Goal: Task Accomplishment & Management: Use online tool/utility

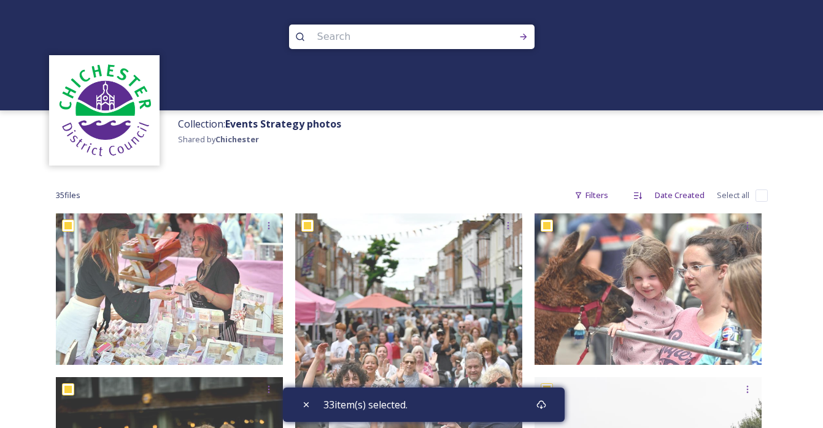
scroll to position [2641, 0]
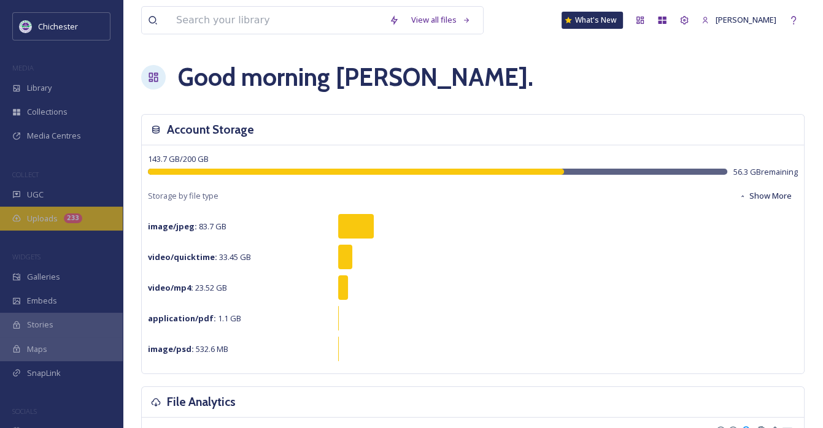
click at [48, 220] on span "Uploads" at bounding box center [42, 219] width 31 height 12
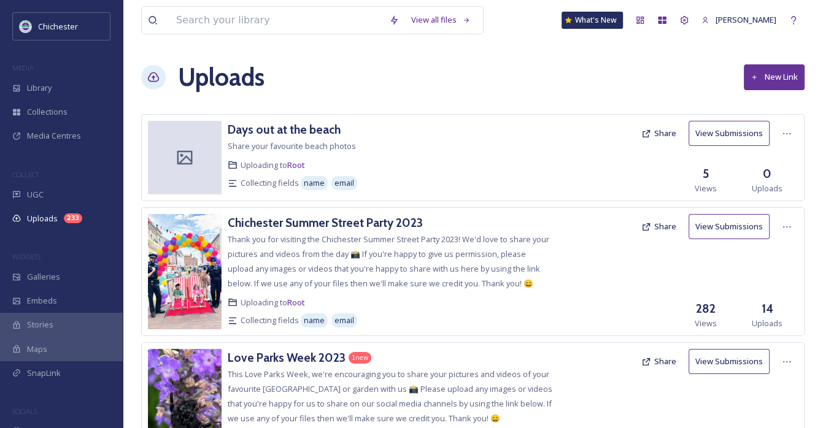
click at [187, 240] on img at bounding box center [185, 271] width 74 height 115
click at [52, 88] on span "Library" at bounding box center [39, 88] width 25 height 12
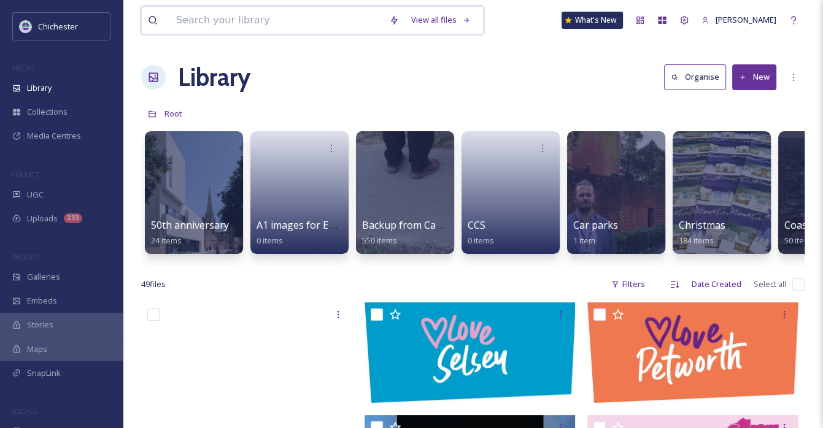
click at [322, 15] on input at bounding box center [276, 20] width 213 height 27
type input "good food"
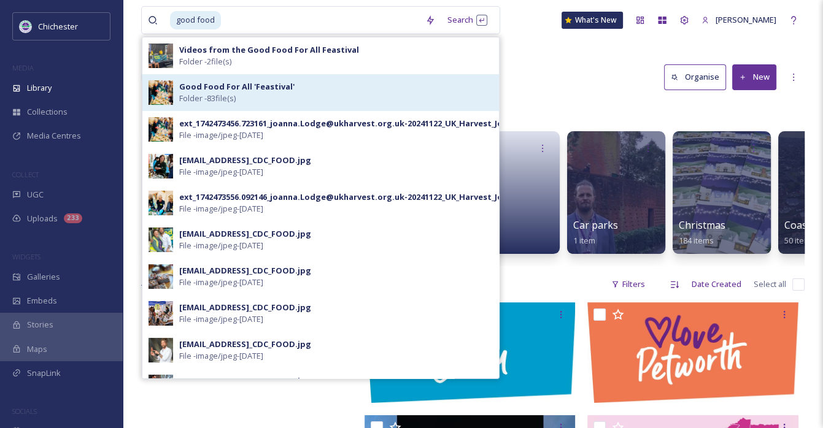
click at [218, 85] on strong "Good Food For All 'Feastival'" at bounding box center [236, 86] width 115 height 11
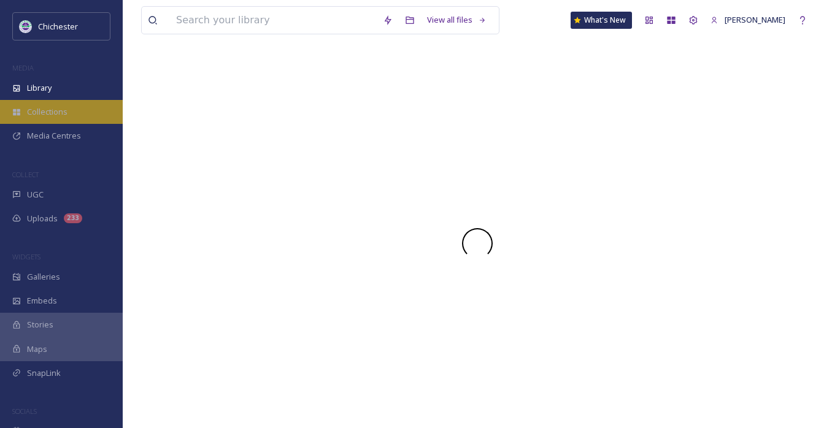
click at [50, 109] on span "Collections" at bounding box center [47, 112] width 41 height 12
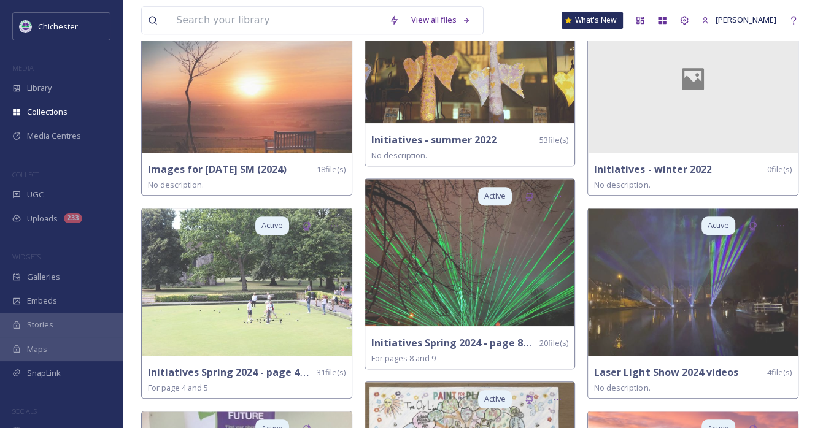
scroll to position [982, 0]
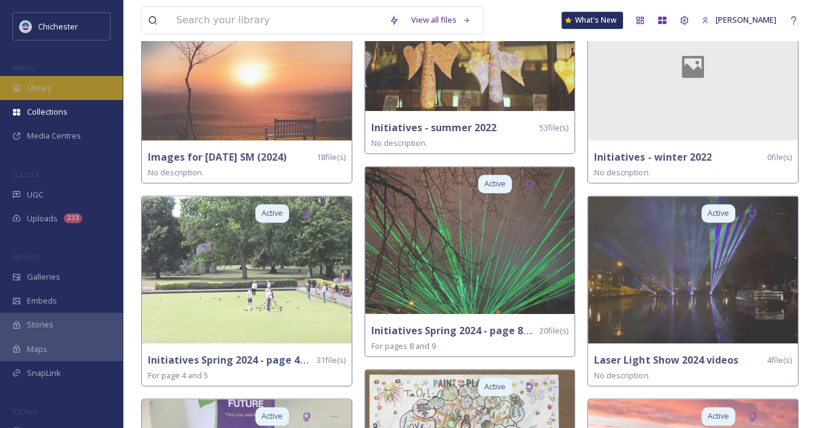
click at [60, 89] on div "Library" at bounding box center [61, 88] width 123 height 24
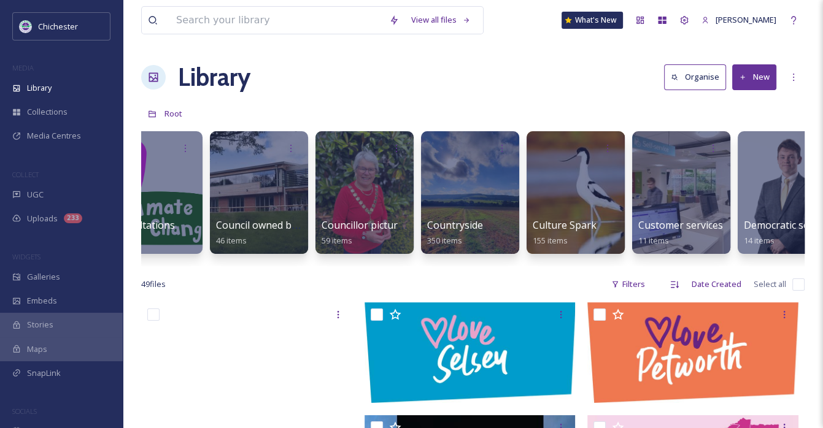
scroll to position [0, 1121]
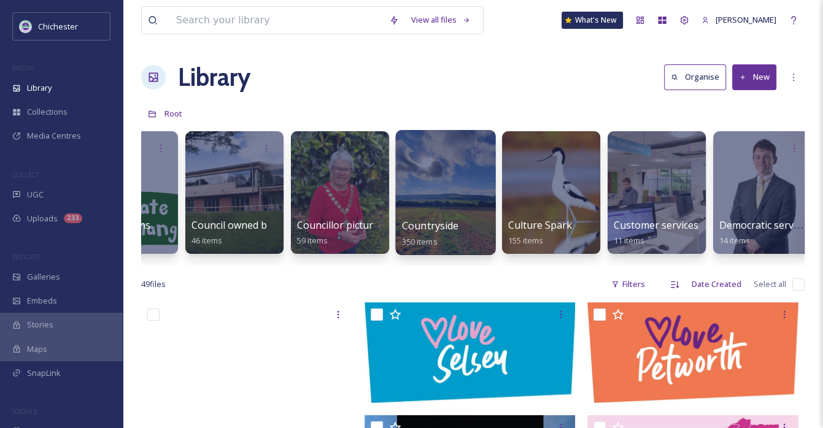
click at [465, 183] on div at bounding box center [445, 192] width 100 height 125
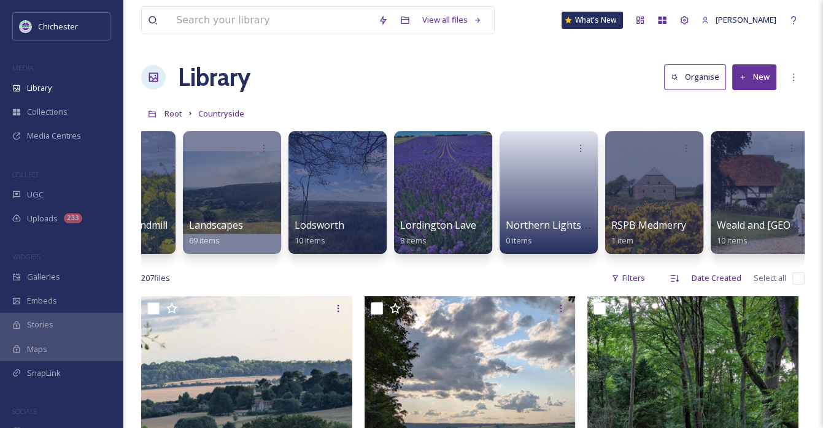
scroll to position [0, 392]
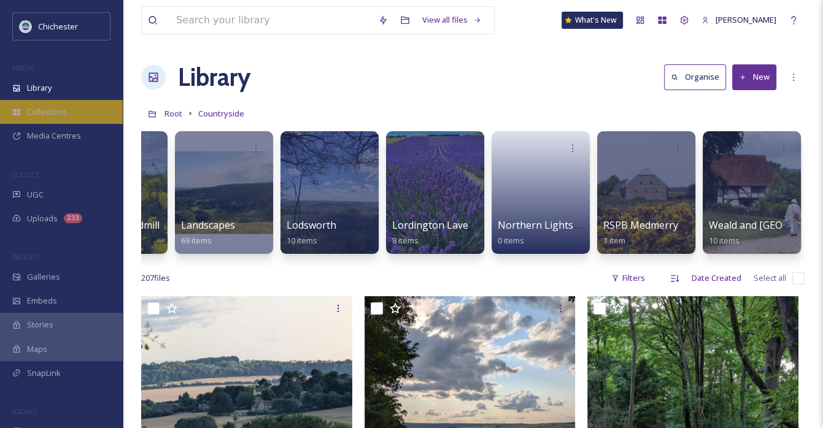
click at [54, 114] on span "Collections" at bounding box center [47, 112] width 41 height 12
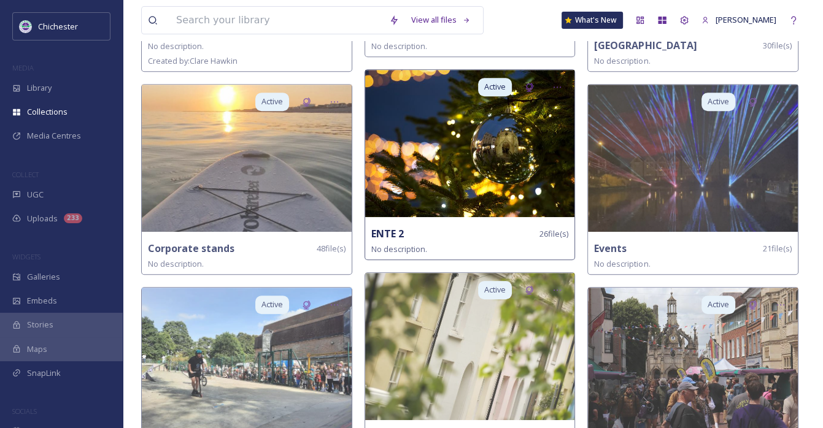
scroll to position [491, 0]
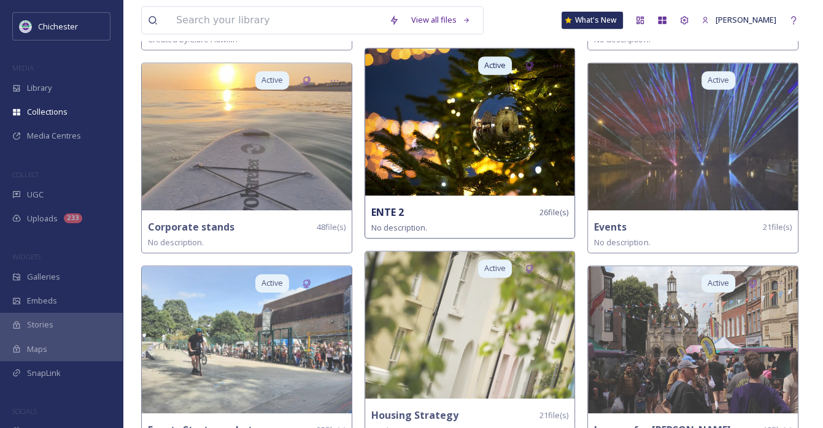
click at [445, 168] on img at bounding box center [470, 121] width 210 height 147
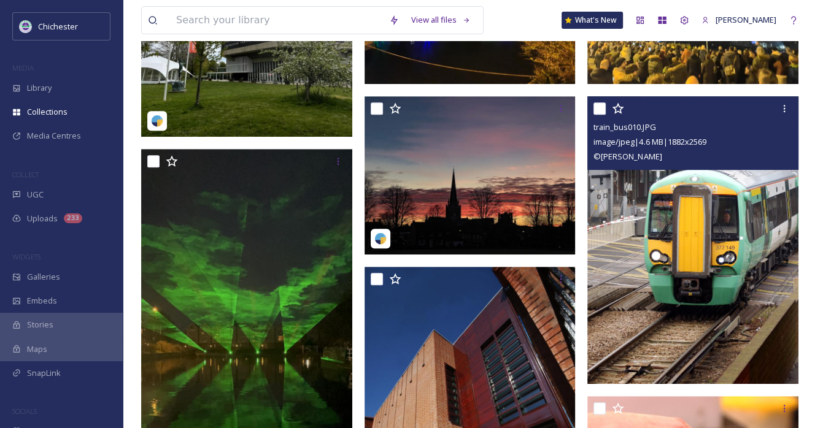
scroll to position [491, 0]
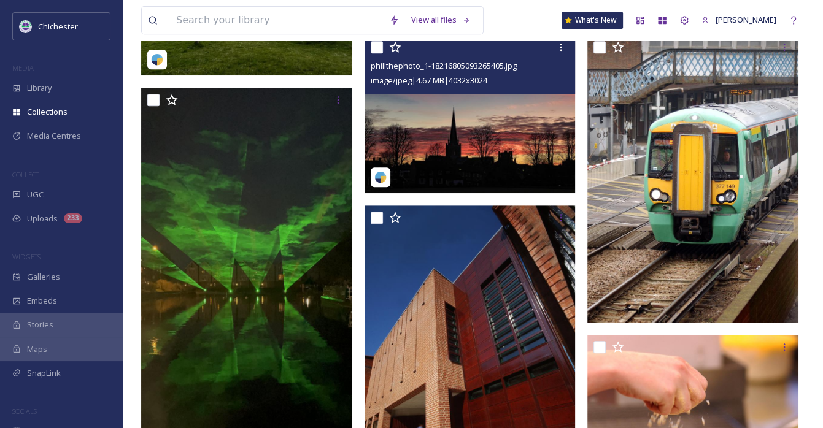
click at [495, 156] on img at bounding box center [470, 114] width 211 height 158
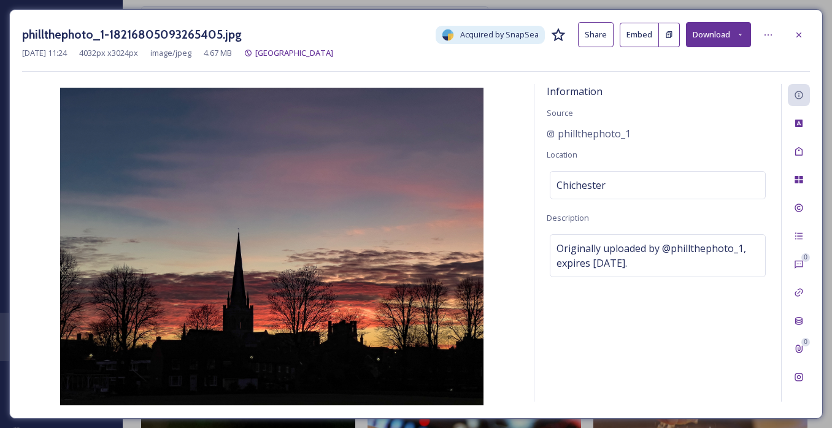
click at [715, 34] on button "Download" at bounding box center [718, 34] width 65 height 25
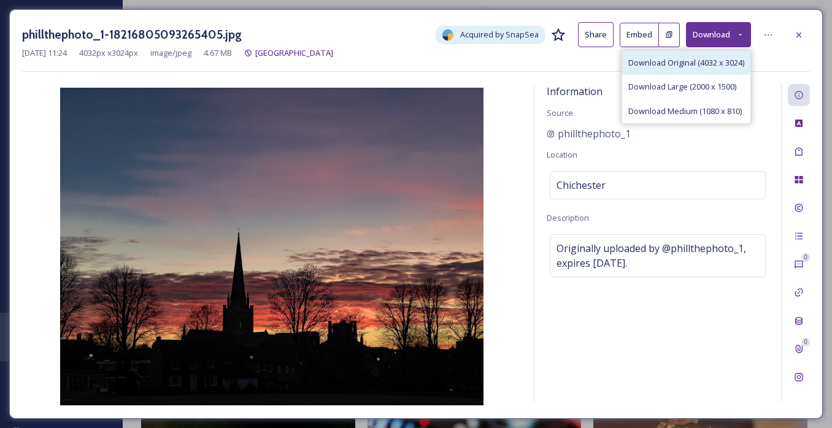
click at [703, 62] on span "Download Original (4032 x 3024)" at bounding box center [686, 63] width 116 height 12
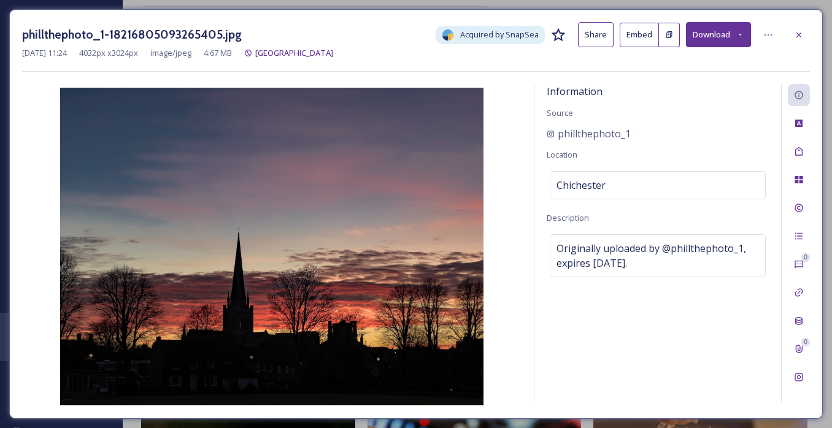
click at [791, 53] on div "Dec 14 2023 11:24 4032 px x 3024 px image/jpeg 4.67 MB Chichester Cathedral" at bounding box center [416, 53] width 788 height 12
click at [802, 34] on icon at bounding box center [799, 35] width 10 height 10
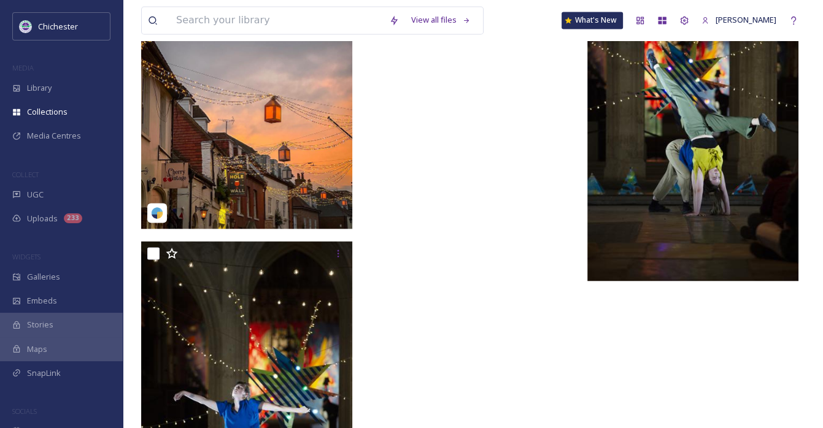
scroll to position [2025, 0]
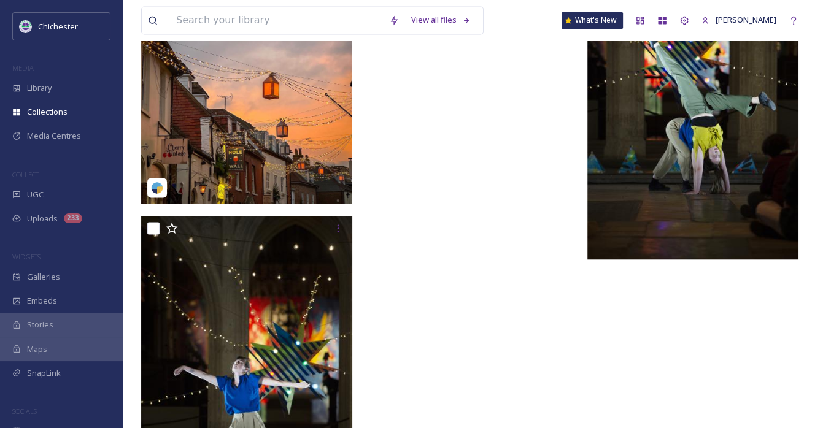
click at [259, 141] on img at bounding box center [246, 72] width 211 height 264
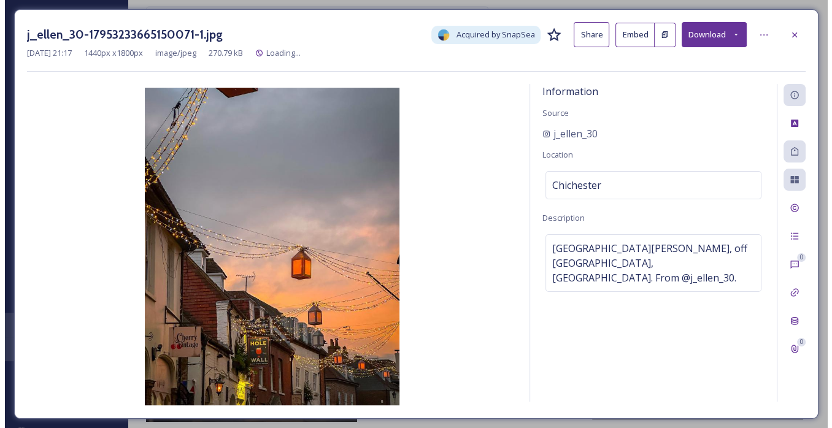
scroll to position [1749, 0]
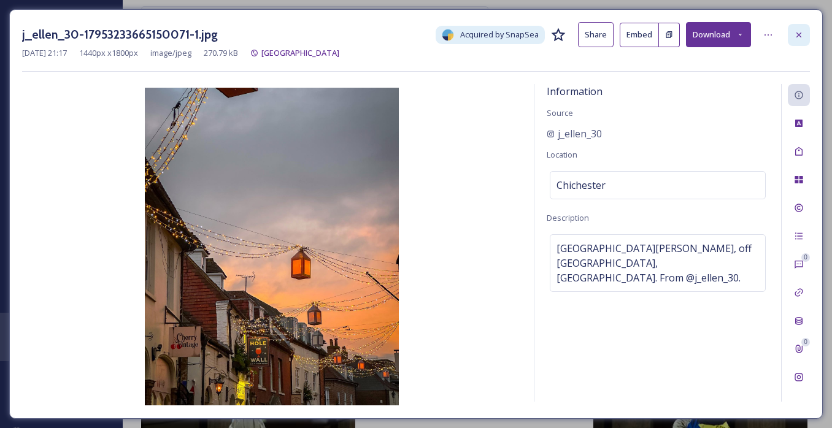
click at [801, 32] on icon at bounding box center [799, 34] width 5 height 5
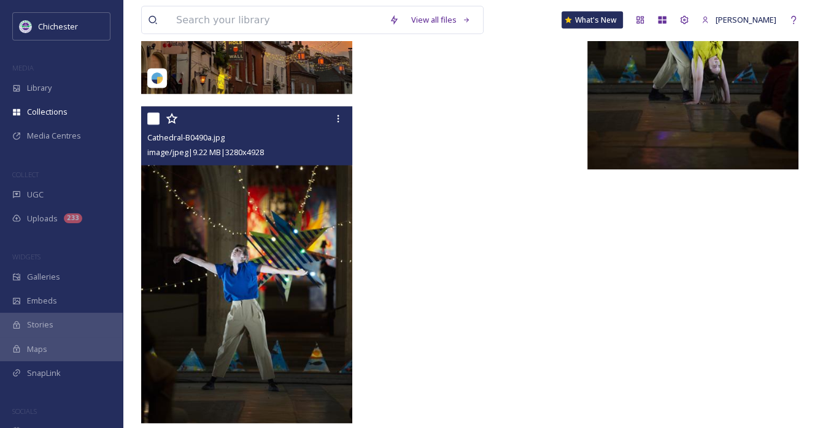
scroll to position [2136, 0]
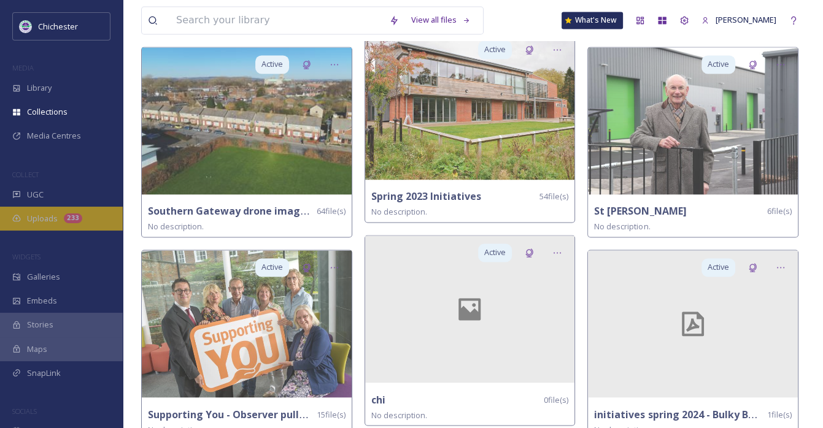
scroll to position [1718, 0]
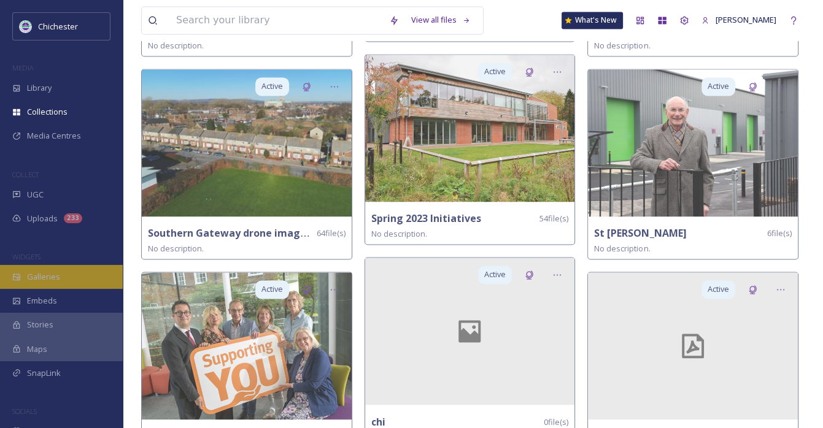
click at [61, 278] on div "Galleries" at bounding box center [61, 277] width 123 height 24
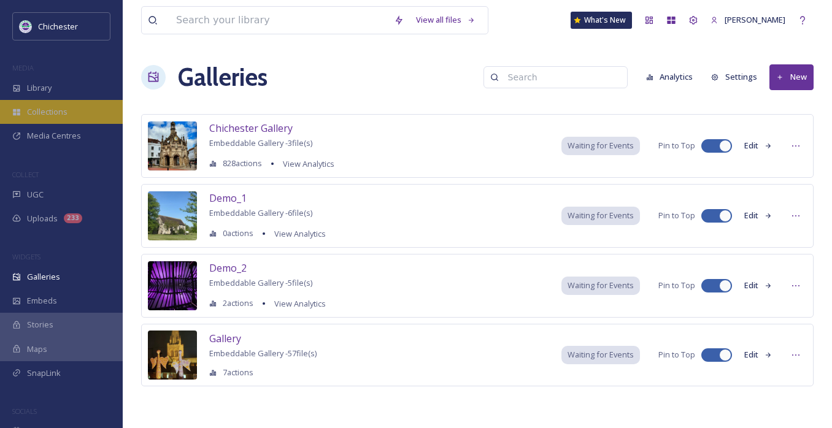
click at [37, 114] on span "Collections" at bounding box center [47, 112] width 41 height 12
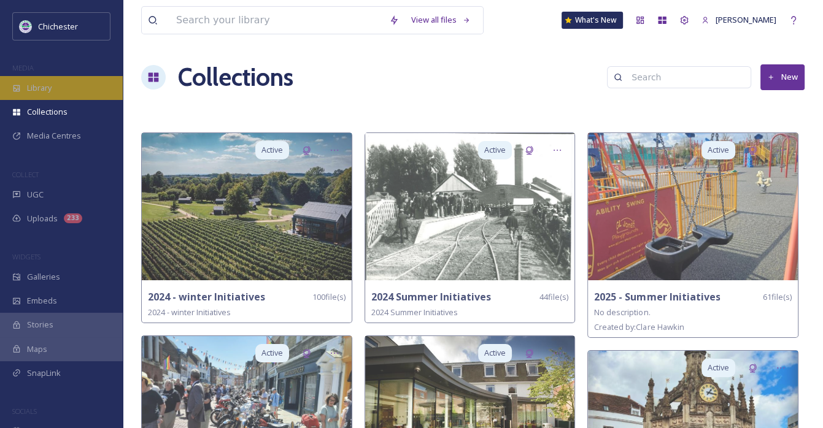
click at [36, 88] on span "Library" at bounding box center [39, 88] width 25 height 12
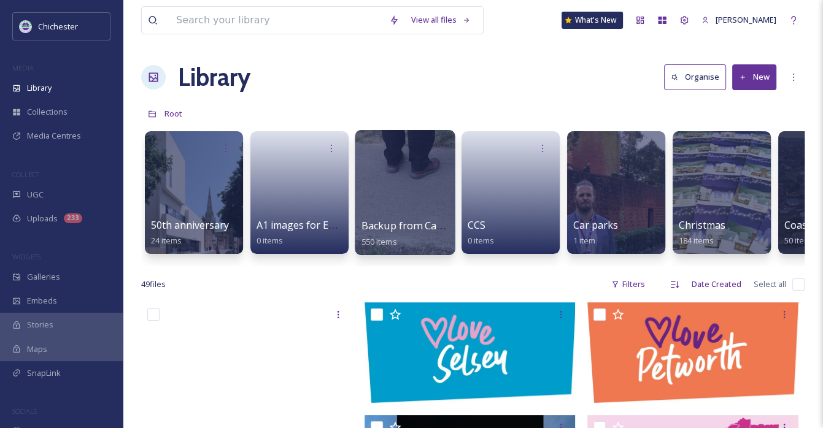
click at [403, 226] on span "Backup from Camera" at bounding box center [410, 226] width 99 height 14
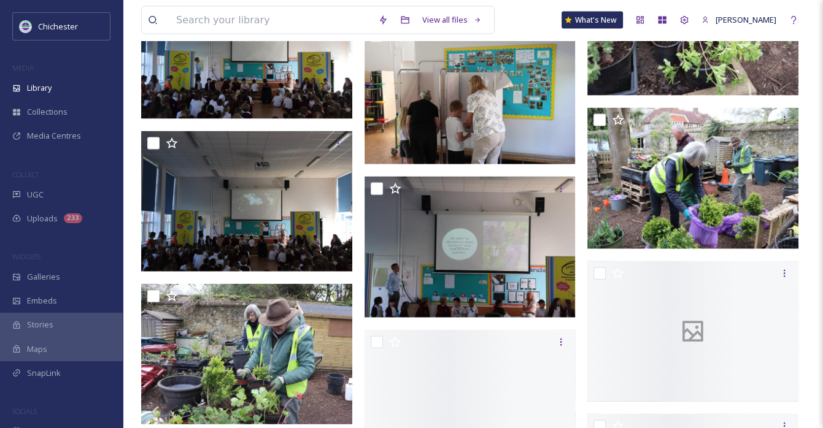
scroll to position [2393, 0]
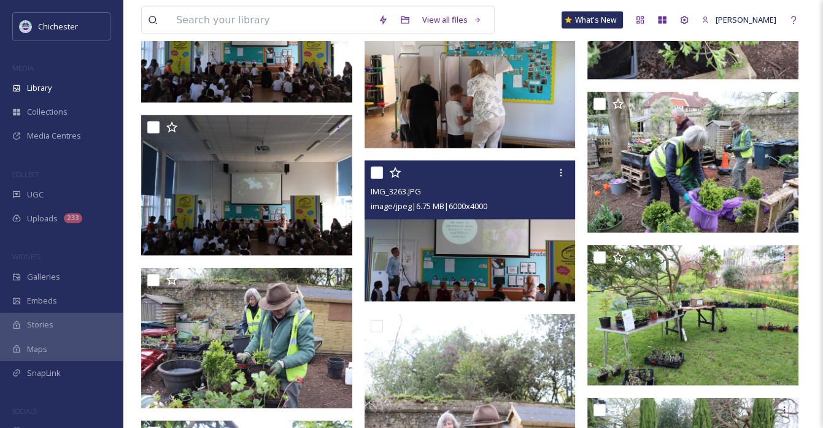
click at [519, 252] on img at bounding box center [470, 231] width 211 height 141
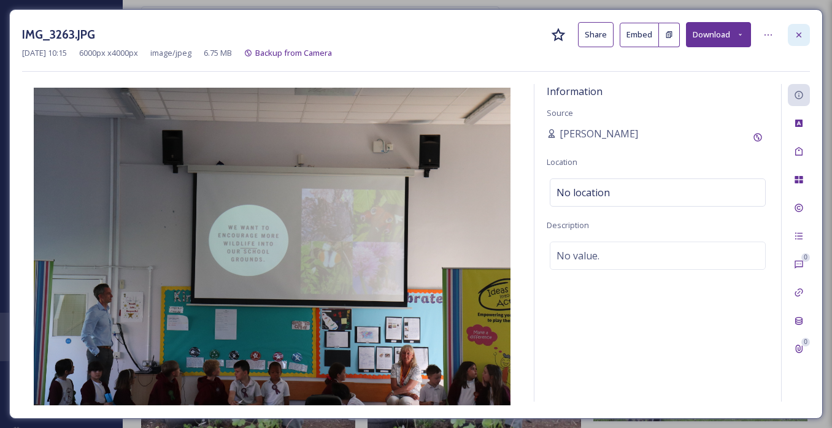
click at [799, 34] on icon at bounding box center [799, 34] width 5 height 5
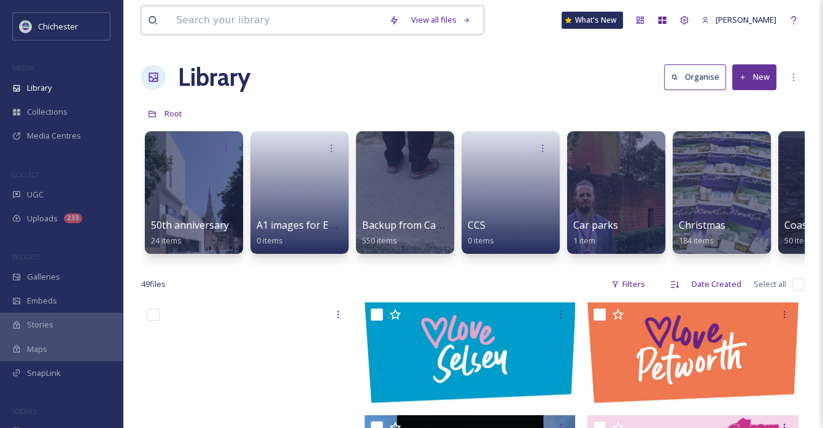
click at [302, 24] on input at bounding box center [276, 20] width 213 height 27
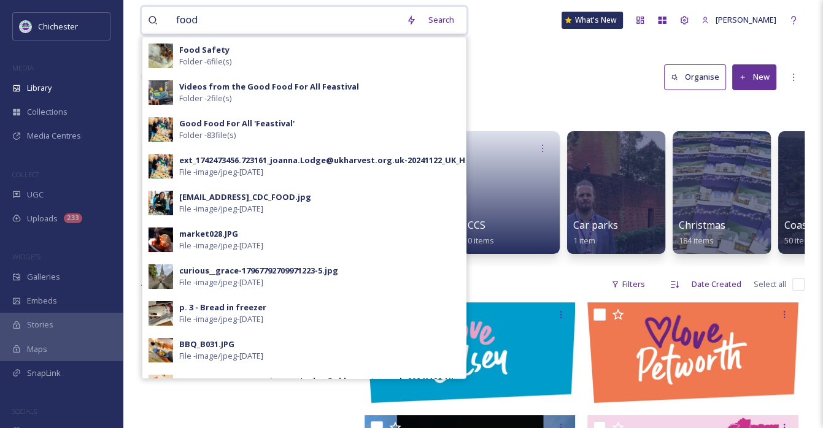
click at [241, 20] on input "food" at bounding box center [285, 20] width 230 height 27
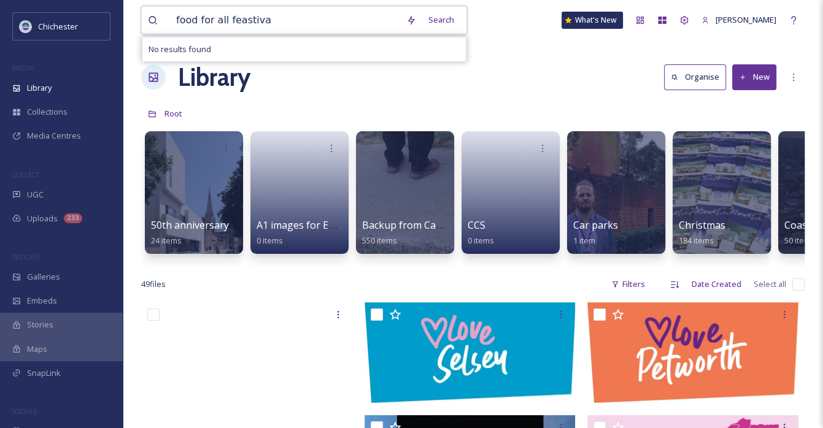
type input "food for all feastival"
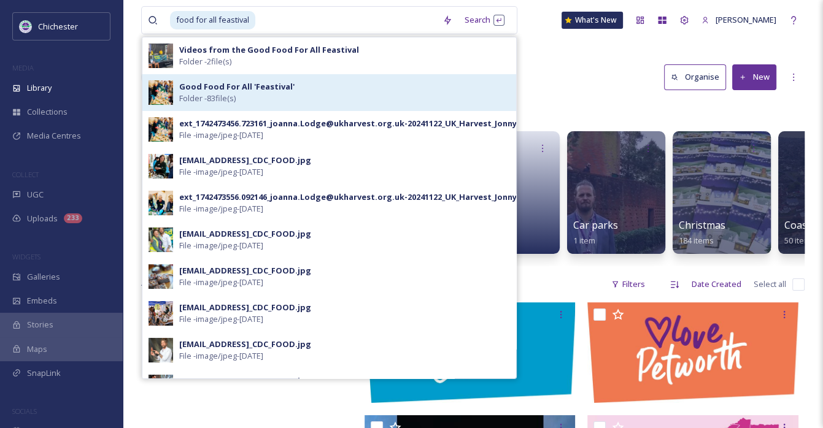
click at [261, 89] on strong "Good Food For All 'Feastival'" at bounding box center [236, 86] width 115 height 11
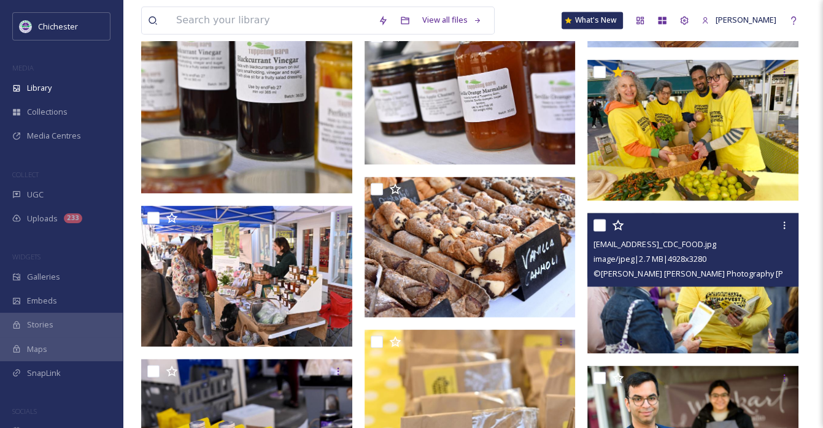
scroll to position [2025, 0]
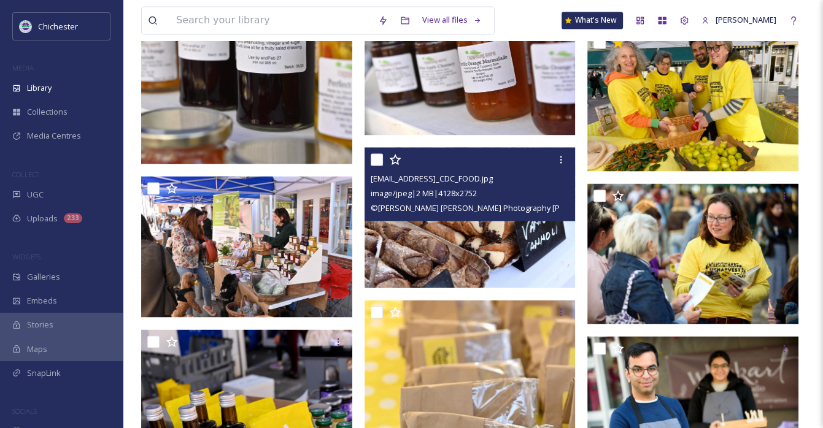
click at [379, 160] on input "checkbox" at bounding box center [377, 159] width 12 height 12
checkbox input "true"
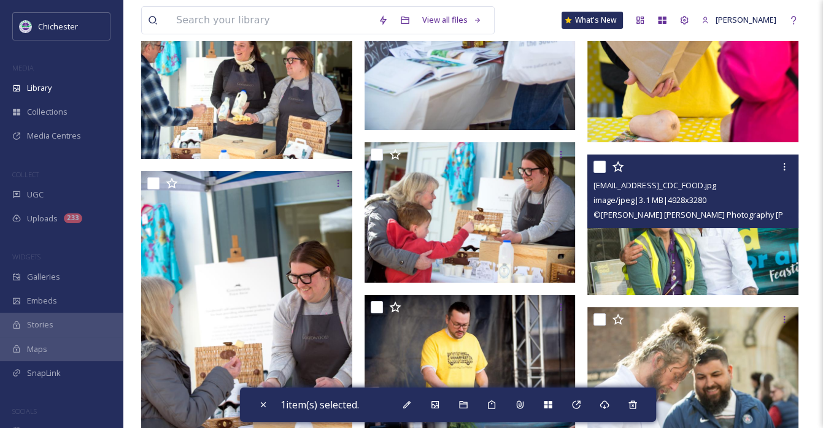
scroll to position [4173, 0]
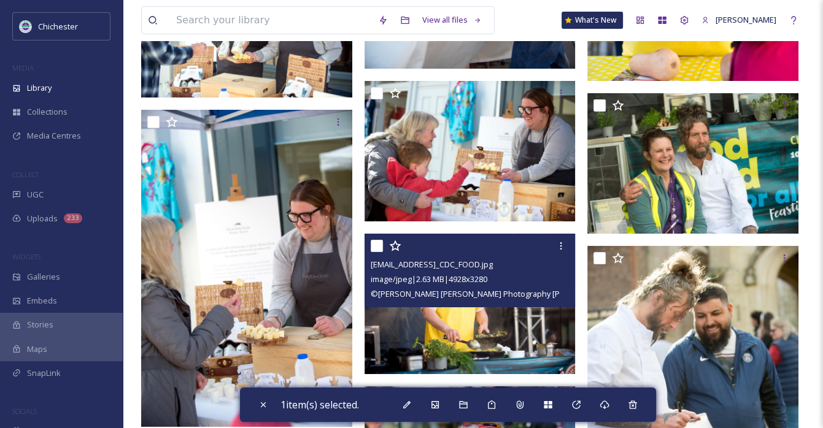
click at [376, 247] on input "checkbox" at bounding box center [377, 246] width 12 height 12
checkbox input "true"
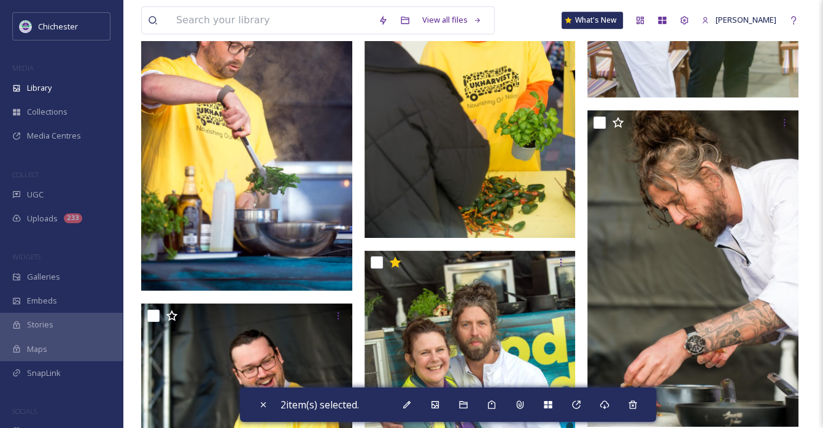
scroll to position [4771, 0]
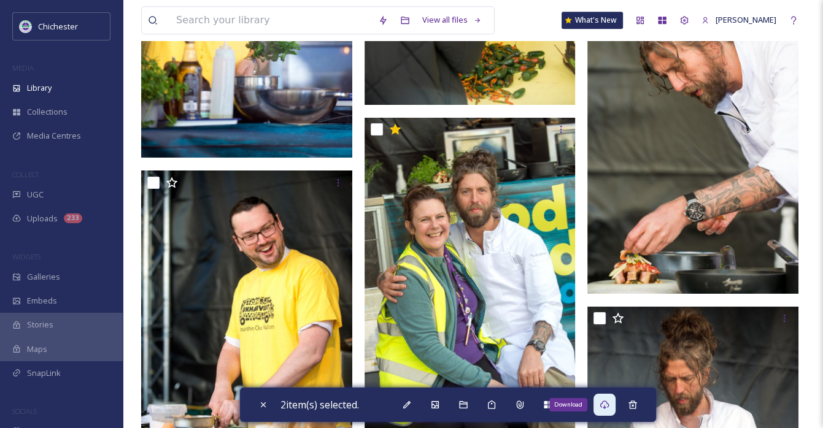
click at [609, 402] on icon at bounding box center [604, 405] width 9 height 9
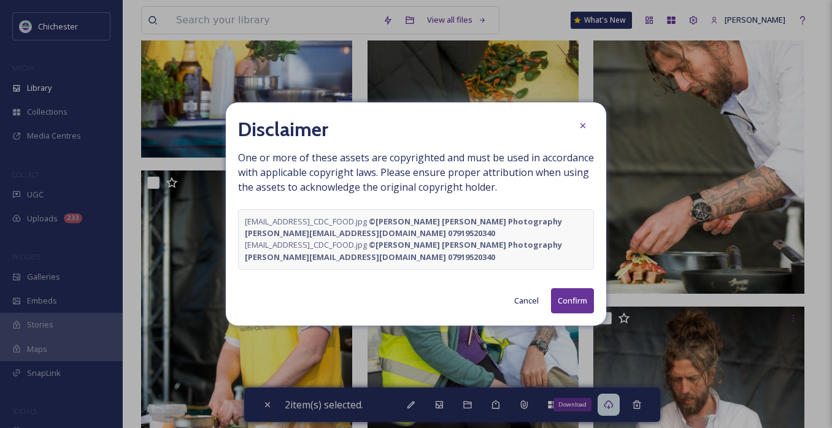
click at [568, 296] on button "Confirm" at bounding box center [572, 300] width 43 height 25
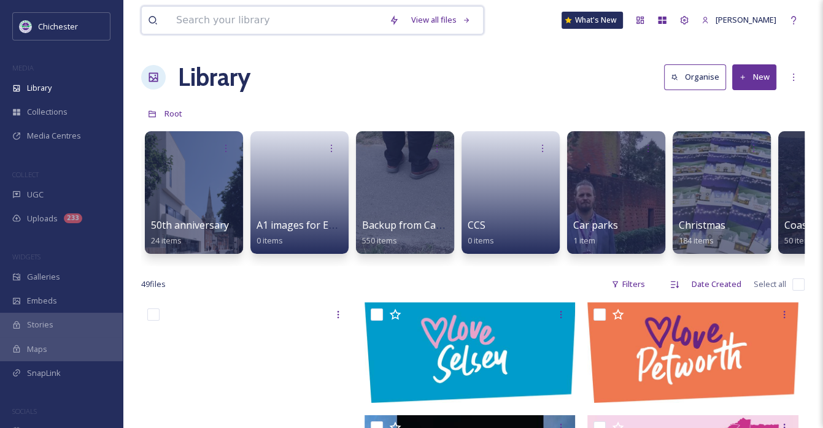
click at [224, 25] on input at bounding box center [276, 20] width 213 height 27
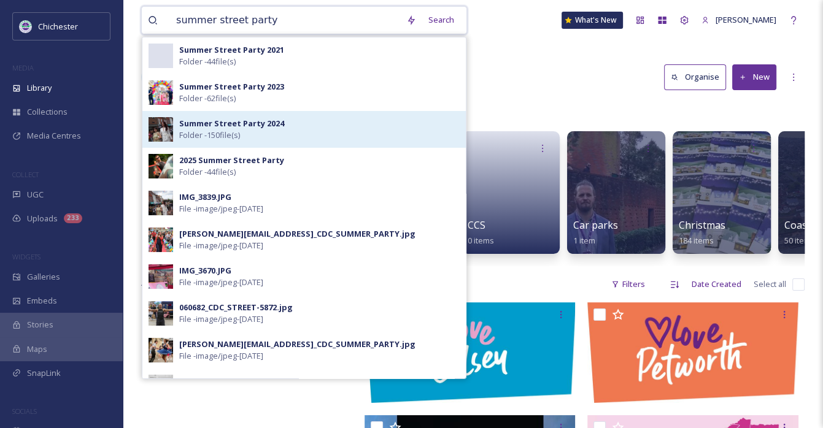
type input "summer street party"
click at [244, 112] on div "Summer Street Party 2024 Folder - 150 file(s)" at bounding box center [303, 129] width 323 height 37
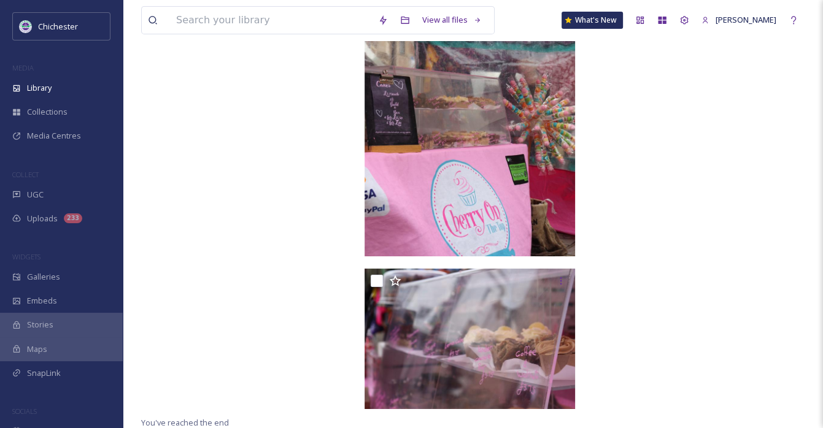
scroll to position [11971, 0]
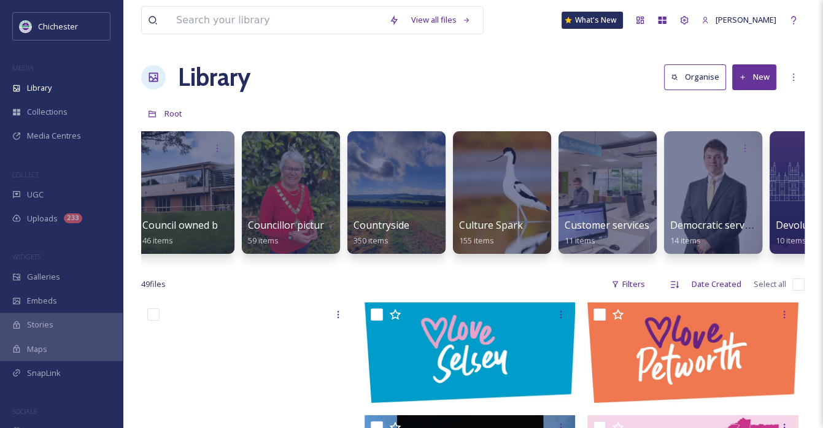
scroll to position [0, 1186]
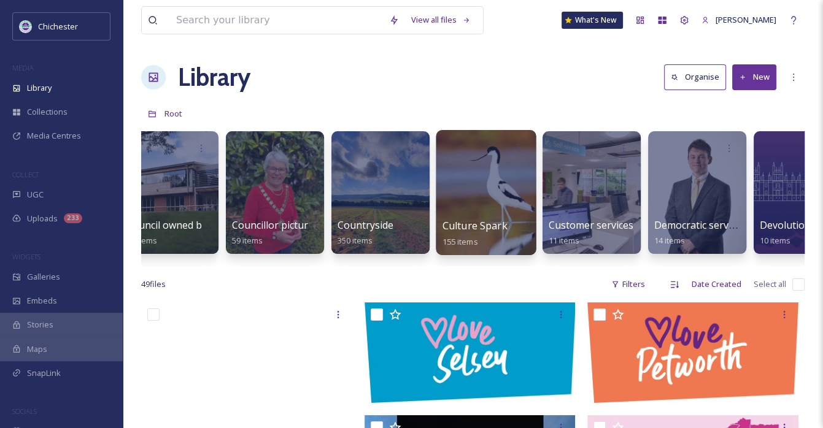
click at [436, 198] on div at bounding box center [486, 192] width 100 height 125
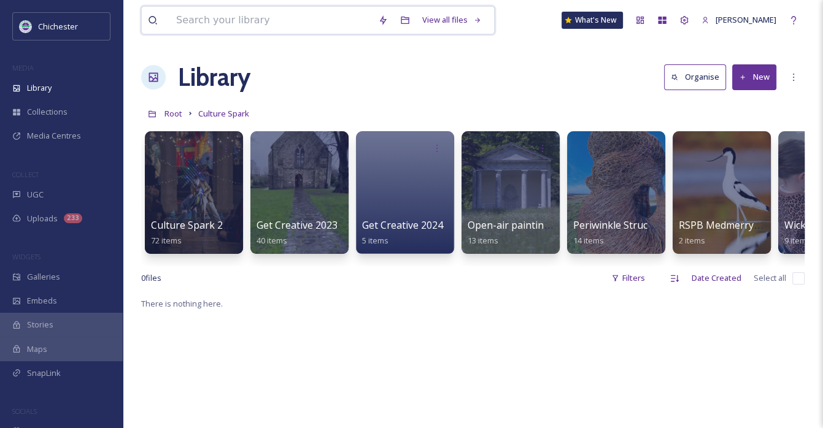
click at [260, 28] on input at bounding box center [271, 20] width 202 height 27
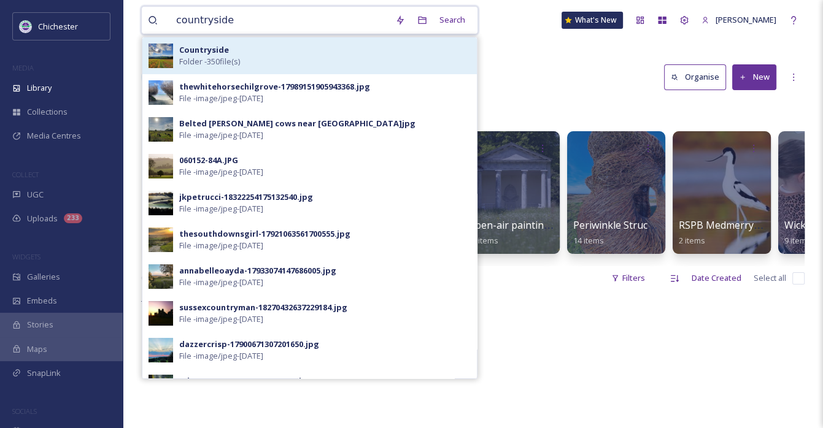
type input "countryside"
click at [245, 57] on div "Countryside Folder - 350 file(s)" at bounding box center [324, 55] width 291 height 23
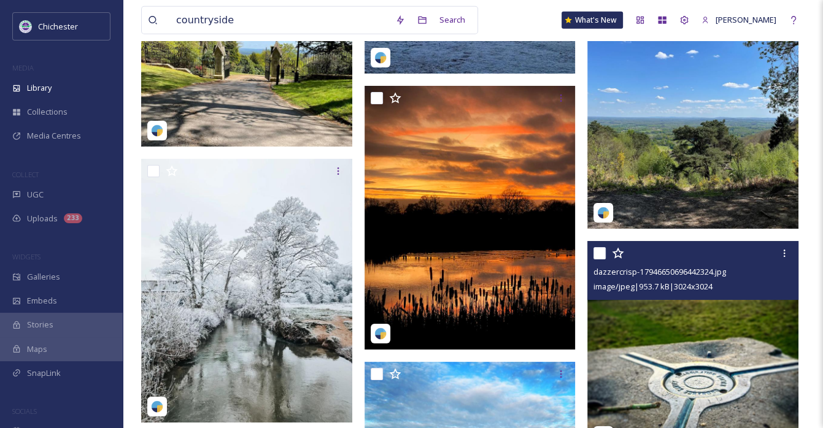
scroll to position [7180, 0]
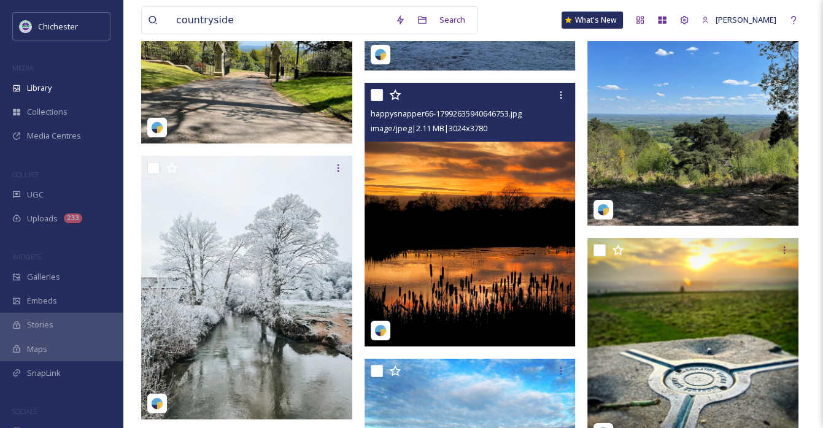
click at [377, 101] on input "checkbox" at bounding box center [377, 95] width 12 height 12
checkbox input "true"
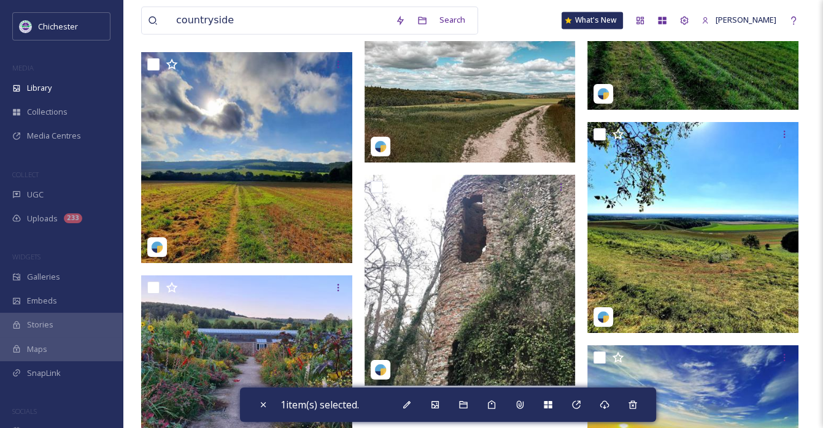
scroll to position [13913, 0]
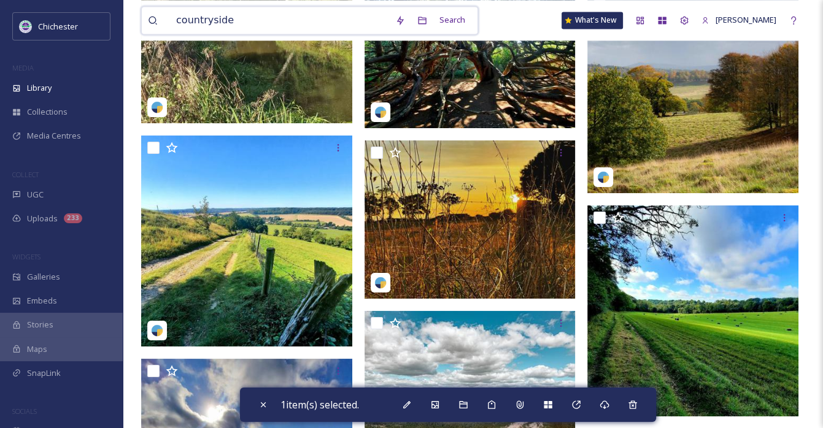
click at [211, 22] on input "countryside" at bounding box center [279, 20] width 219 height 27
type input "events"
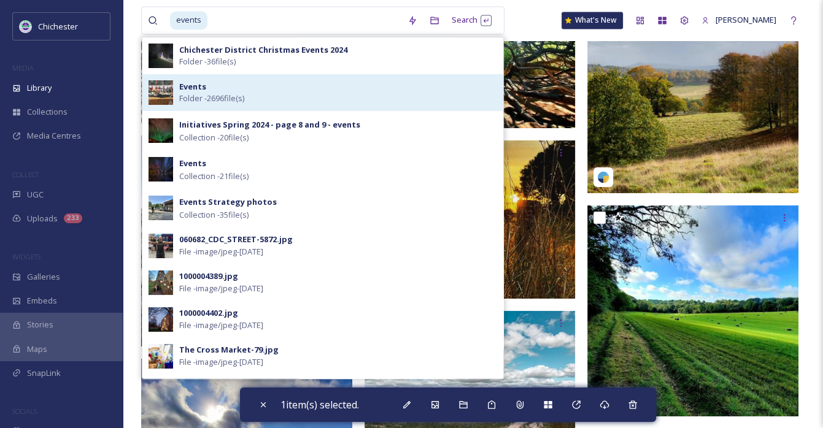
click at [218, 93] on span "Folder - 2696 file(s)" at bounding box center [211, 99] width 65 height 12
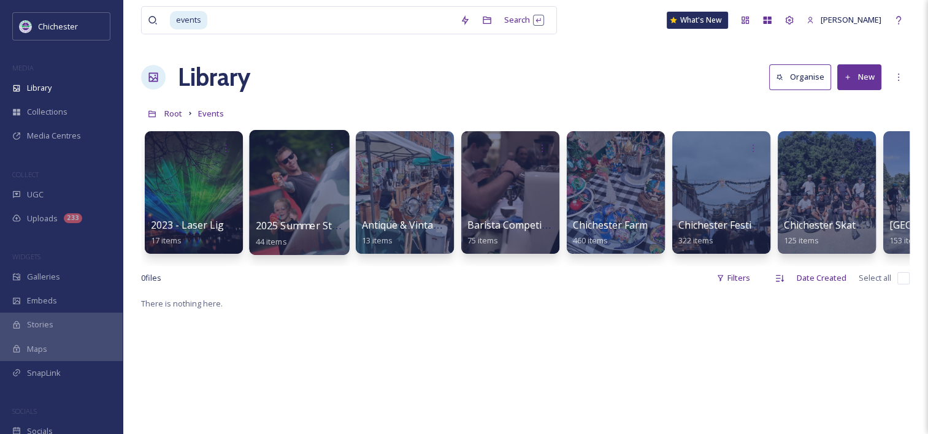
click at [300, 209] on div at bounding box center [299, 192] width 100 height 125
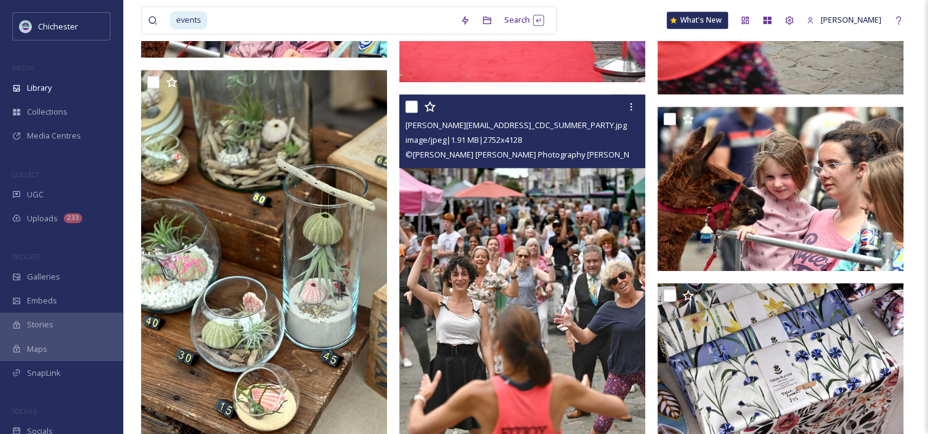
scroll to position [1352, 0]
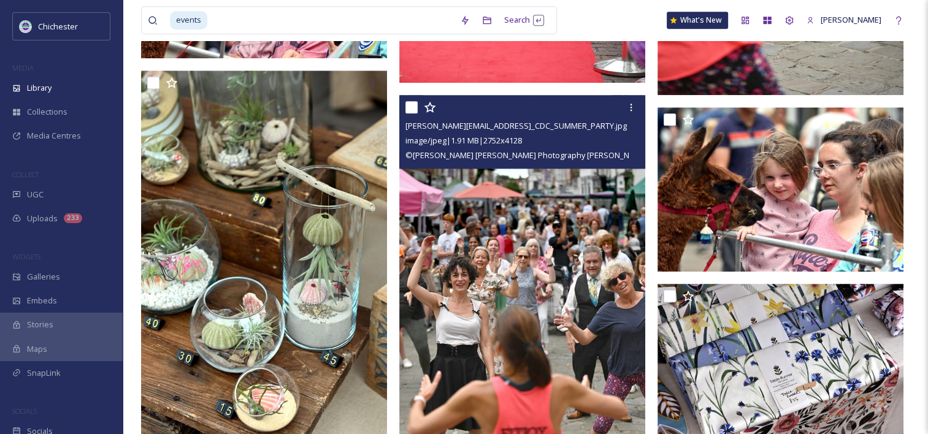
click at [410, 108] on input "checkbox" at bounding box center [412, 107] width 12 height 12
checkbox input "true"
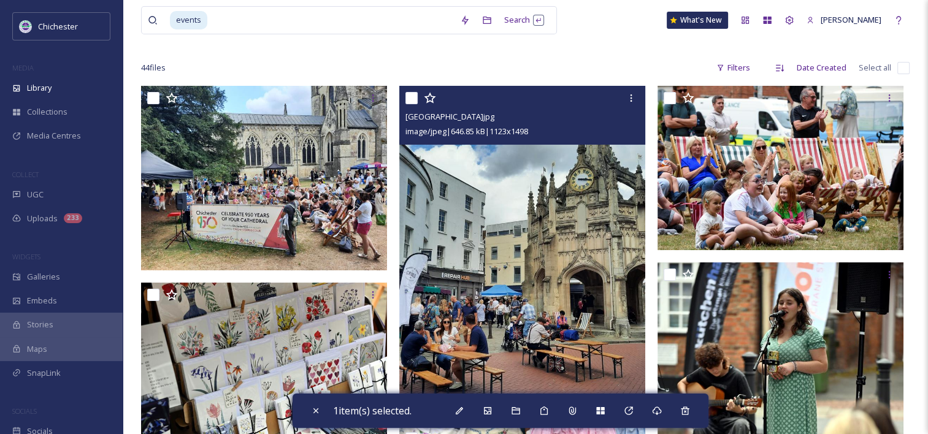
scroll to position [63, 0]
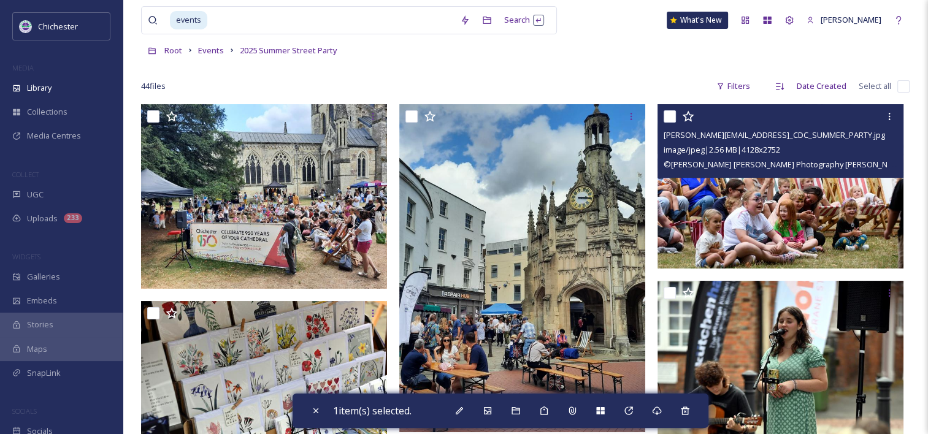
click at [669, 118] on input "checkbox" at bounding box center [670, 116] width 12 height 12
checkbox input "true"
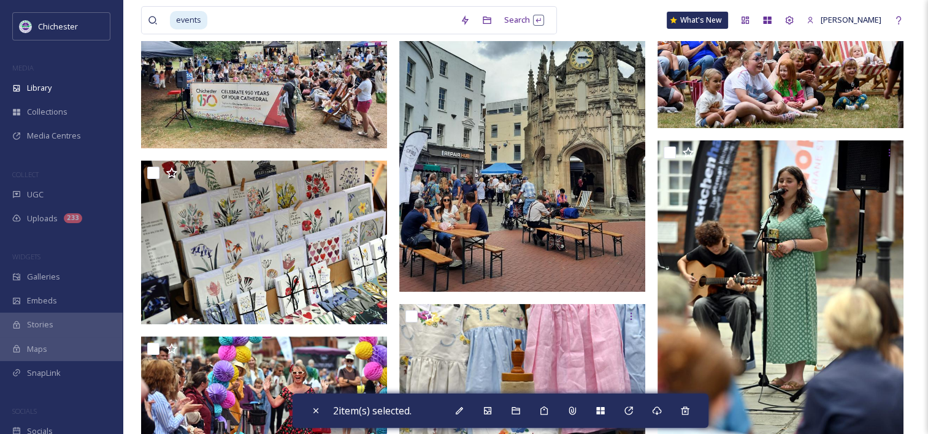
scroll to position [247, 0]
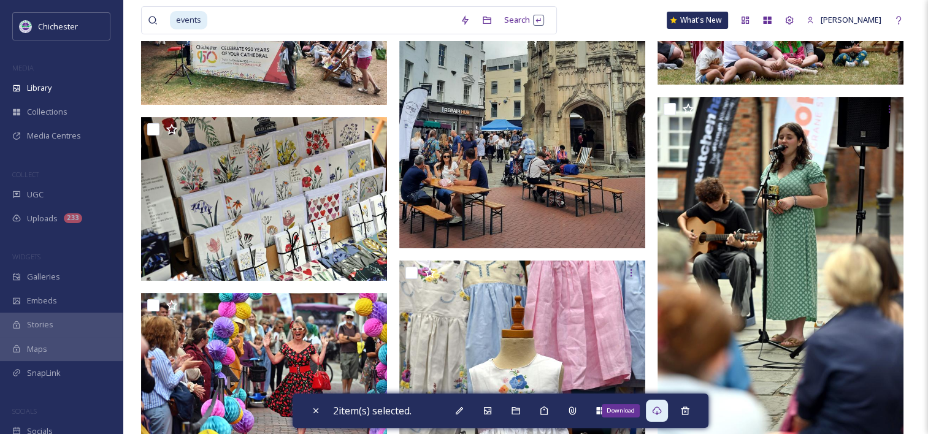
click at [661, 412] on icon at bounding box center [657, 411] width 10 height 10
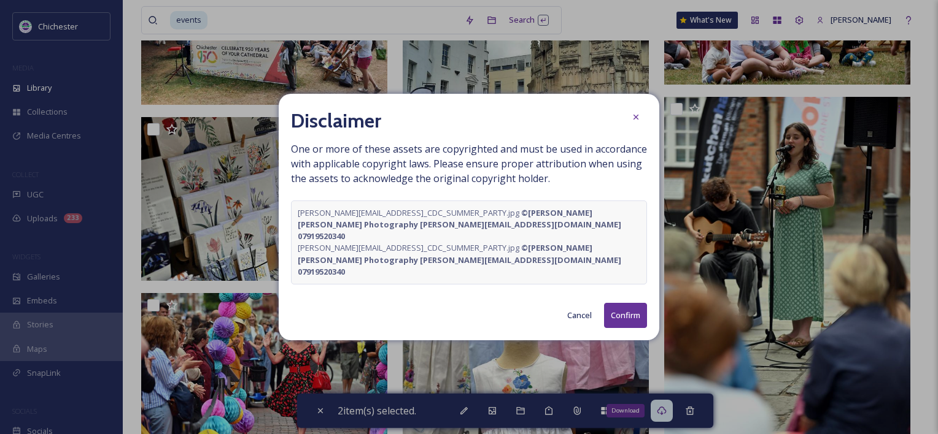
click at [630, 305] on button "Confirm" at bounding box center [625, 315] width 43 height 25
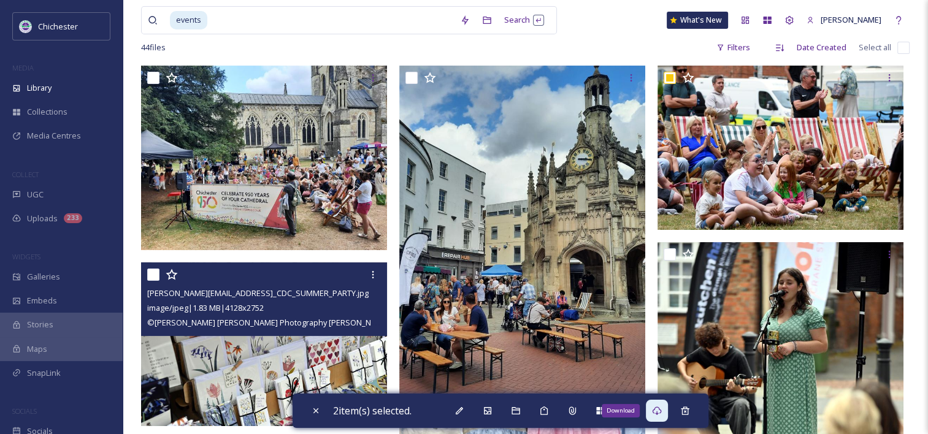
scroll to position [0, 0]
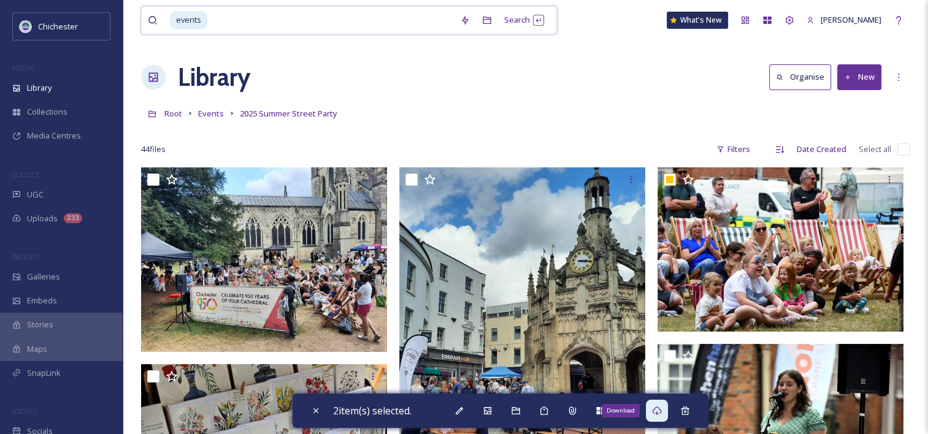
click at [204, 20] on span "events" at bounding box center [188, 20] width 37 height 18
click at [223, 18] on input at bounding box center [331, 20] width 245 height 27
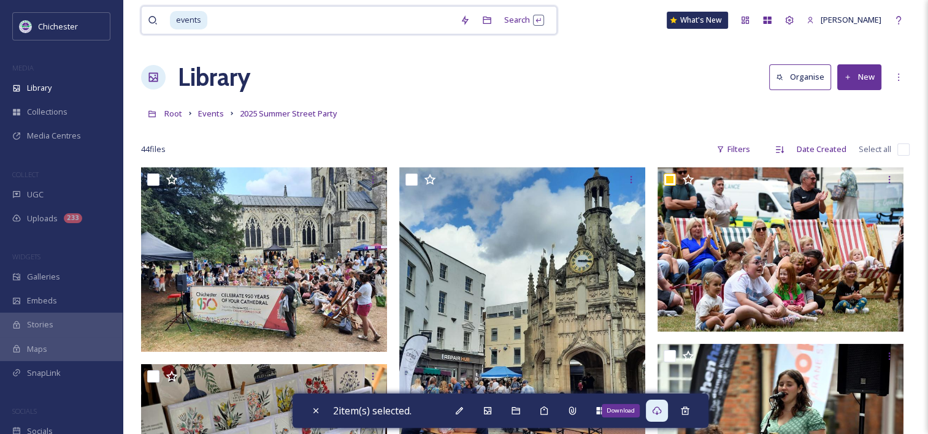
click at [197, 22] on span "events" at bounding box center [188, 20] width 37 height 18
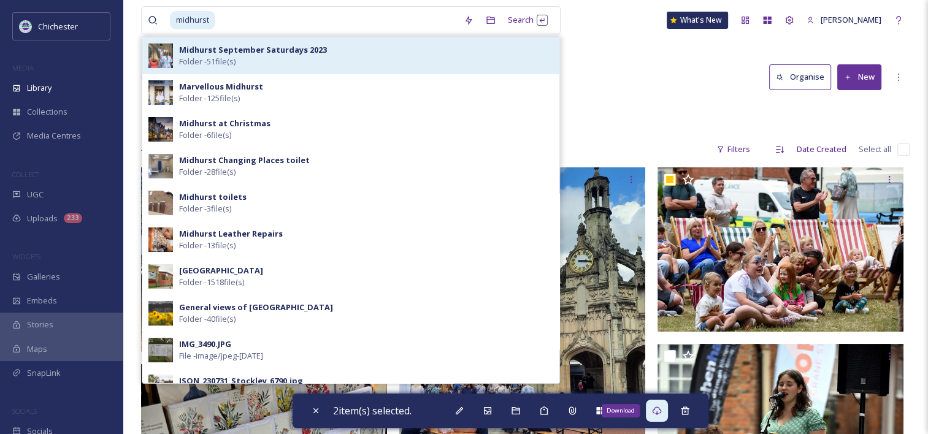
click at [314, 59] on div "Midhurst September Saturdays 2023 Folder - 51 file(s)" at bounding box center [366, 55] width 374 height 23
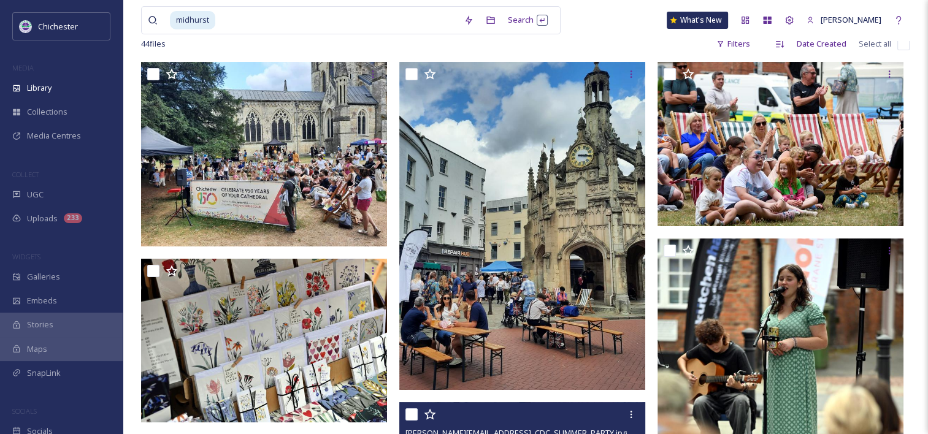
scroll to position [61, 0]
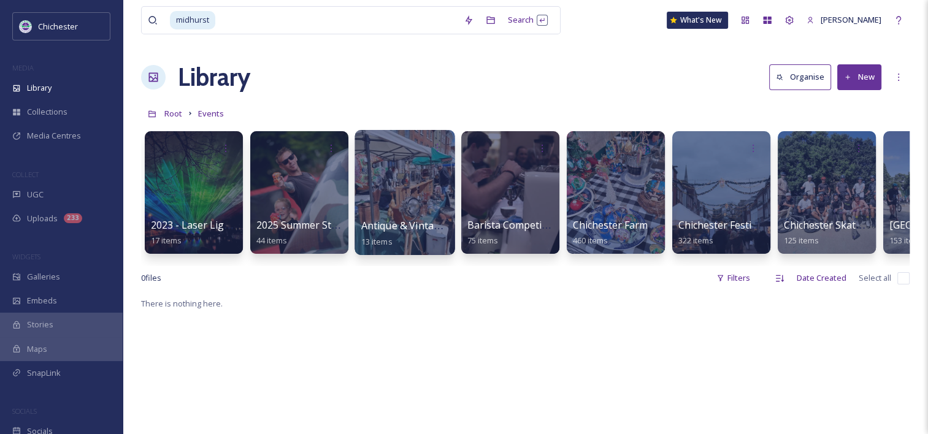
click at [397, 201] on div at bounding box center [405, 192] width 100 height 125
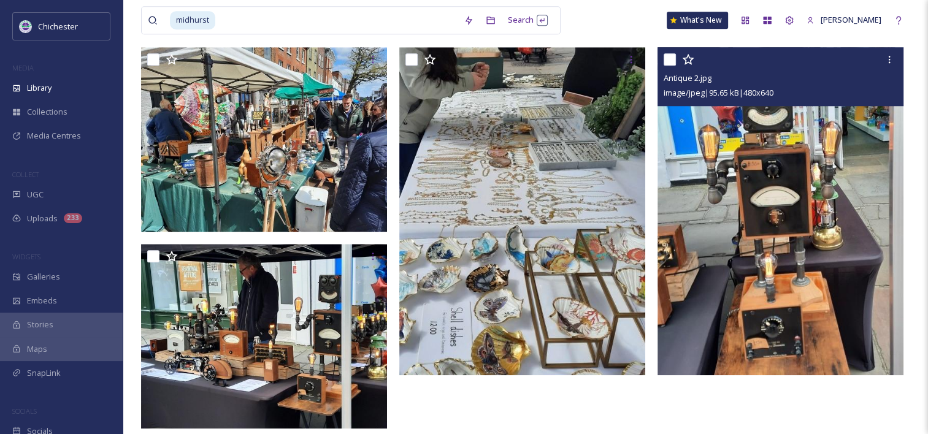
scroll to position [1013, 0]
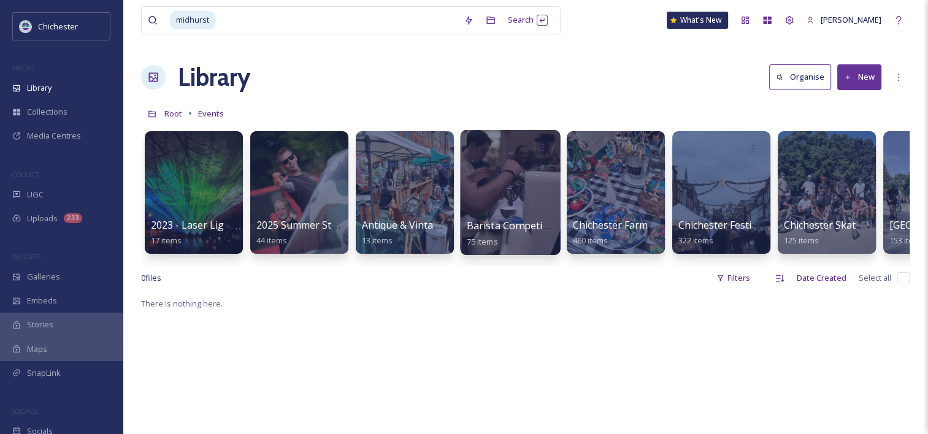
click at [506, 196] on div at bounding box center [510, 192] width 100 height 125
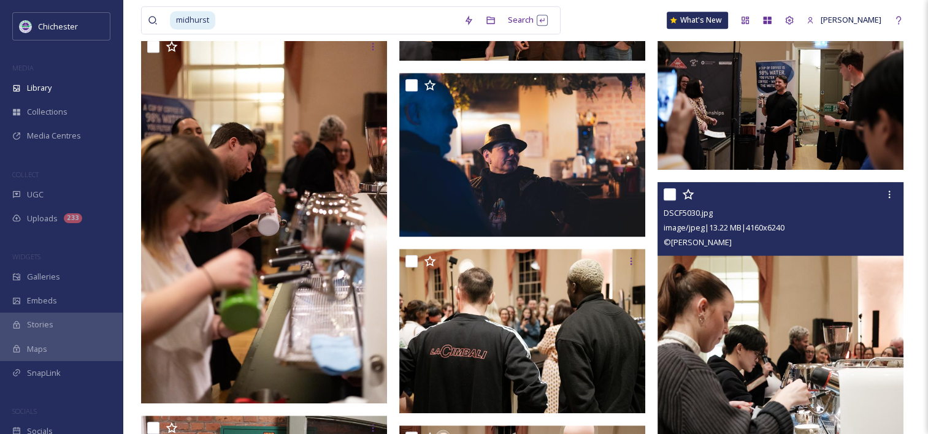
scroll to position [920, 0]
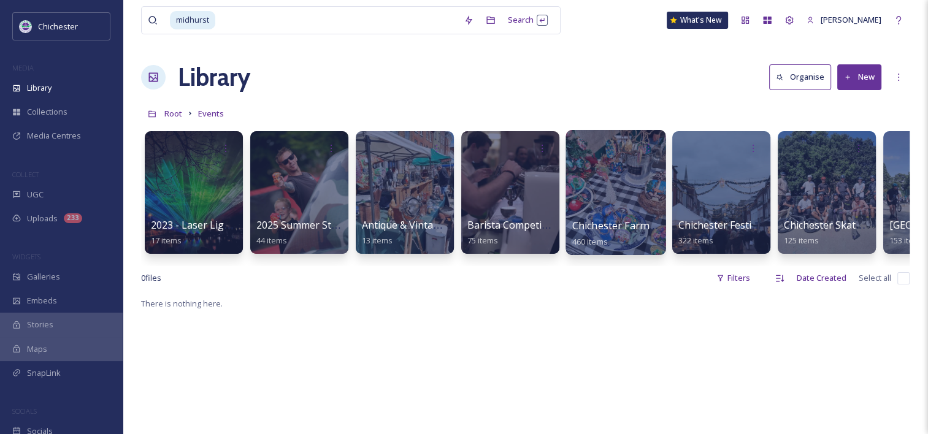
click at [632, 204] on div at bounding box center [616, 192] width 100 height 125
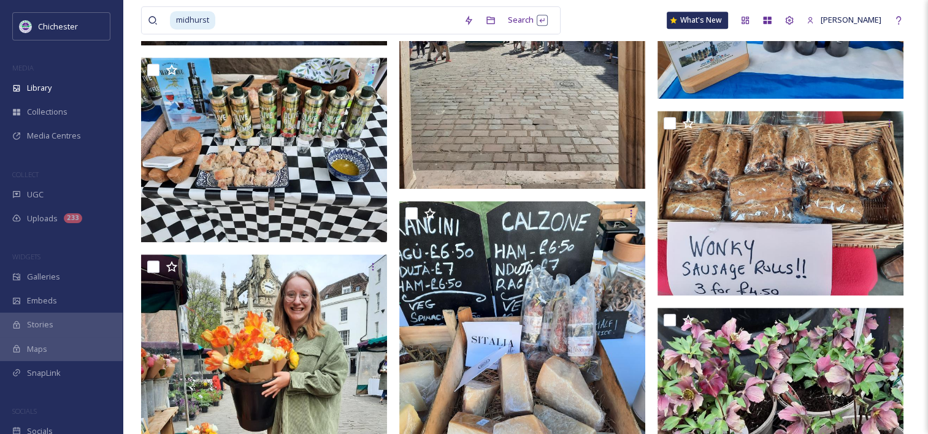
scroll to position [1314, 0]
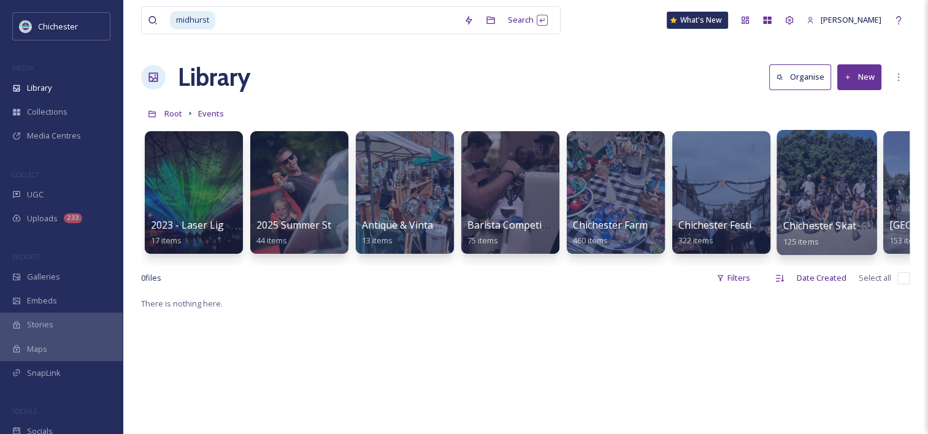
click at [815, 216] on div at bounding box center [827, 192] width 100 height 125
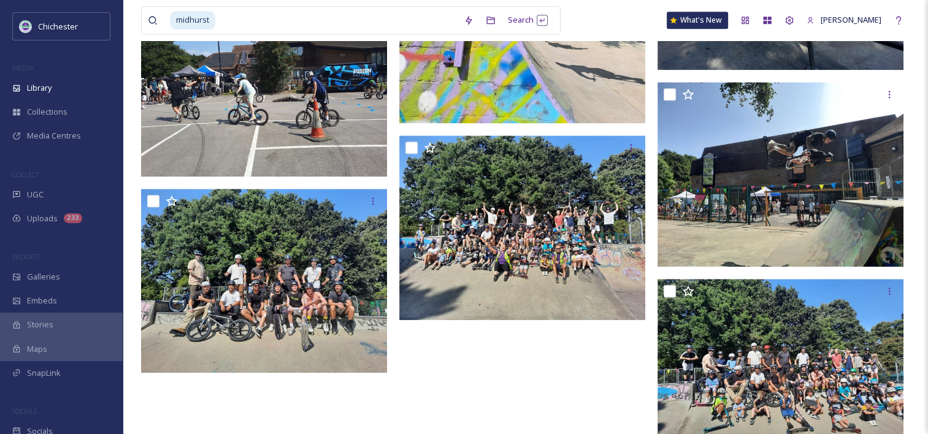
scroll to position [1338, 0]
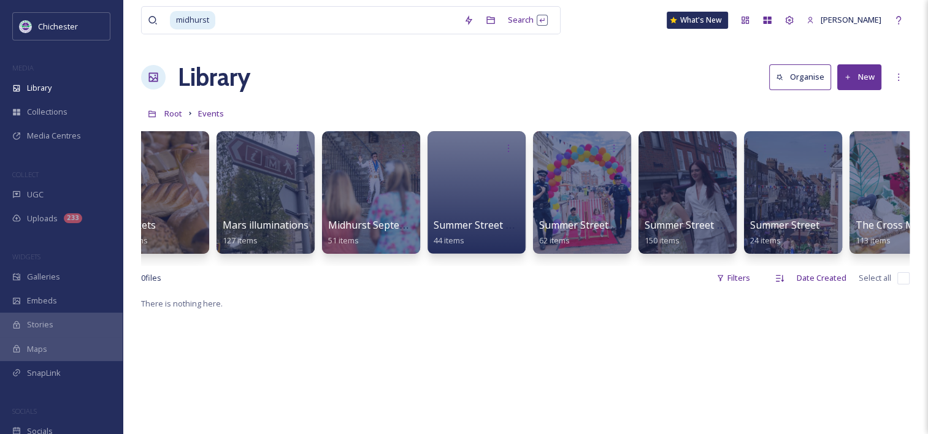
scroll to position [0, 1740]
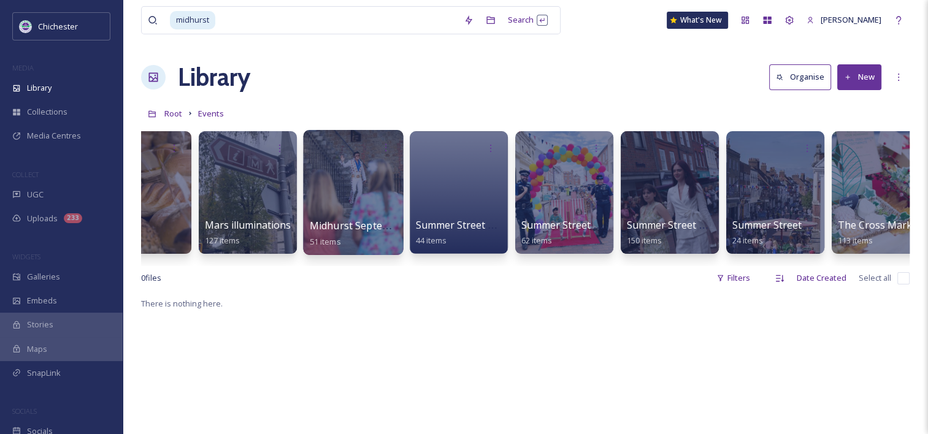
click at [376, 223] on span "Midhurst September Saturdays 2023" at bounding box center [396, 226] width 172 height 14
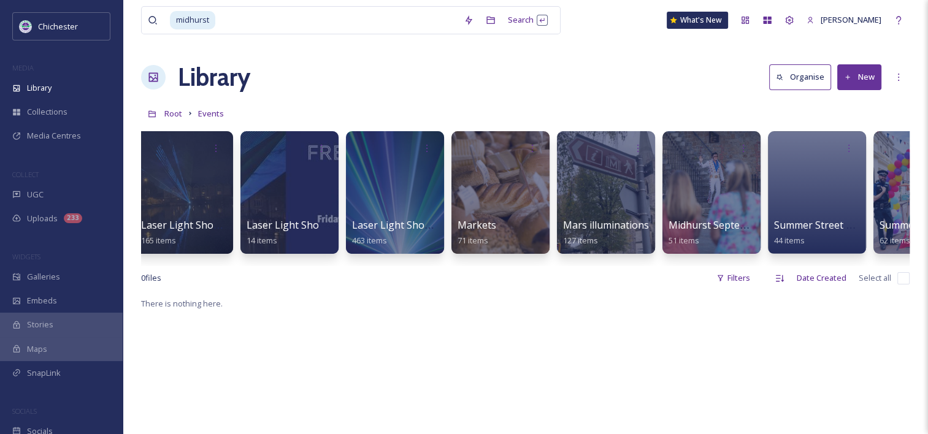
scroll to position [0, 1375]
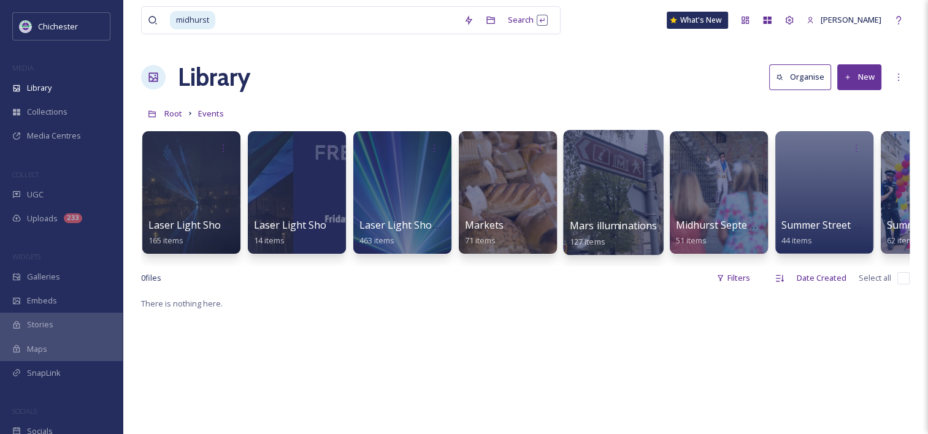
click at [616, 218] on div "Mars illuminations 127 items" at bounding box center [614, 233] width 88 height 31
click at [614, 226] on span "Mars illuminations" at bounding box center [614, 226] width 88 height 14
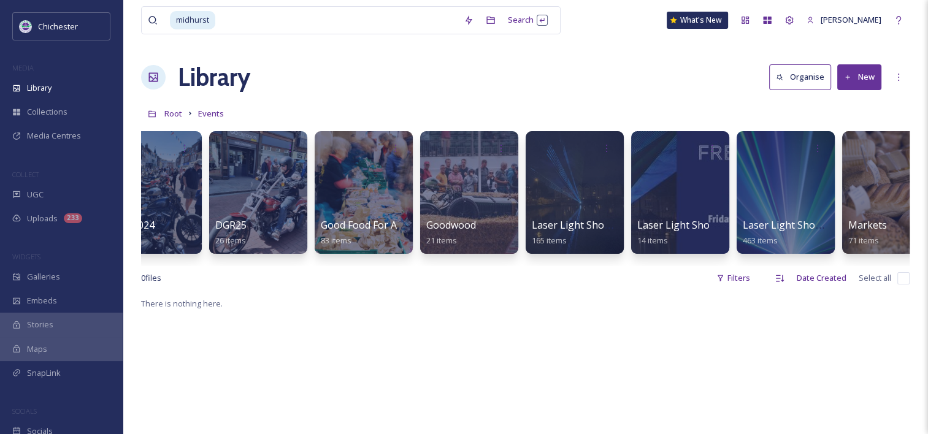
scroll to position [0, 1024]
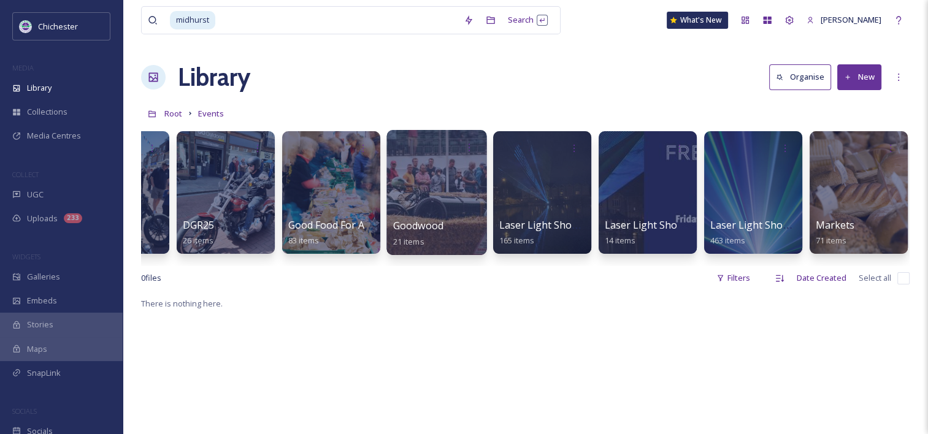
click at [434, 210] on div at bounding box center [437, 192] width 100 height 125
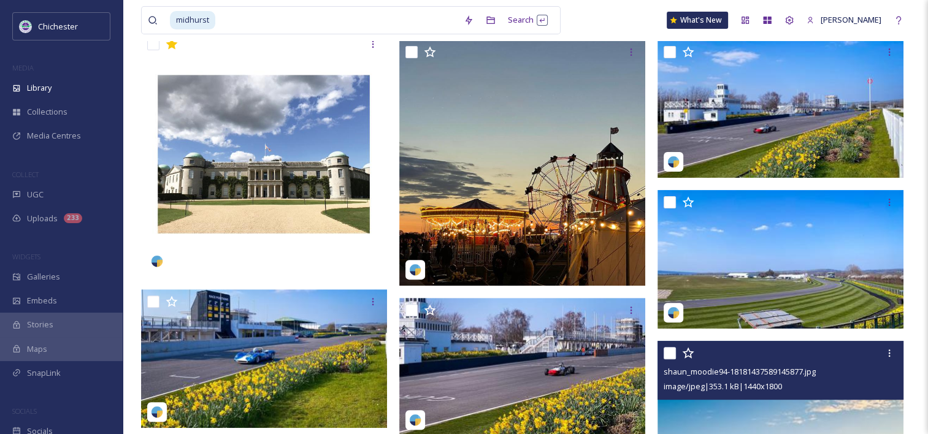
scroll to position [307, 0]
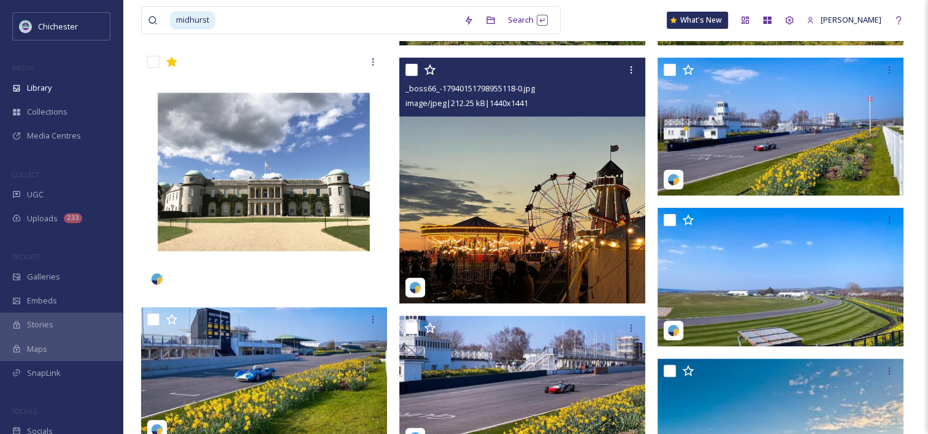
click at [411, 71] on input "checkbox" at bounding box center [412, 70] width 12 height 12
checkbox input "true"
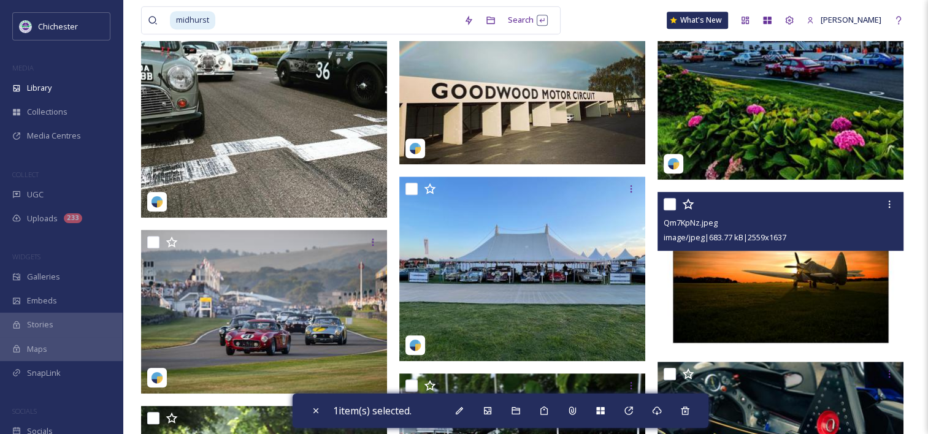
scroll to position [859, 0]
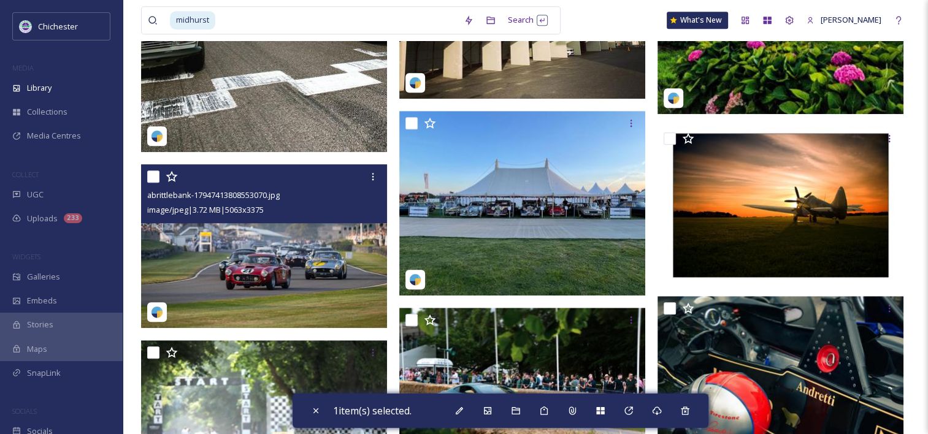
click at [152, 177] on input "checkbox" at bounding box center [153, 177] width 12 height 12
checkbox input "true"
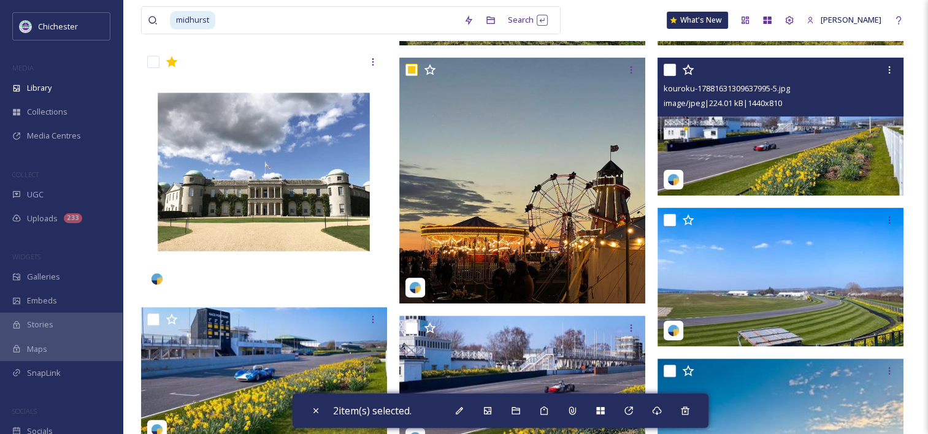
scroll to position [349, 0]
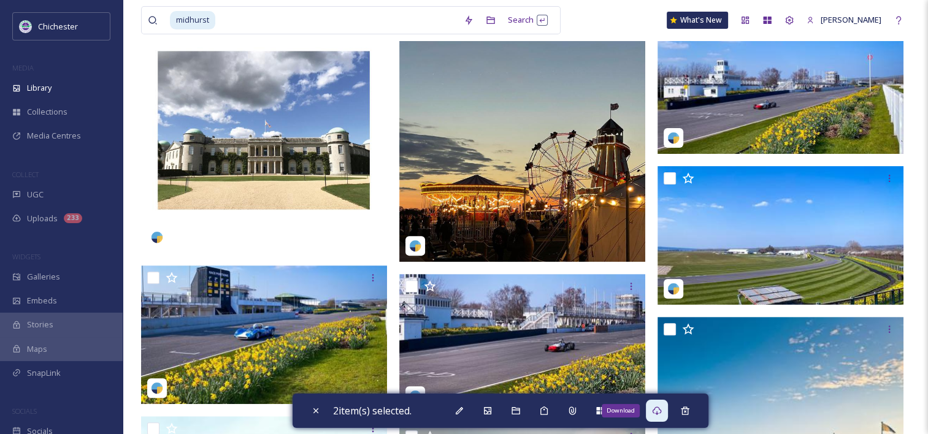
click at [662, 412] on icon at bounding box center [657, 411] width 10 height 10
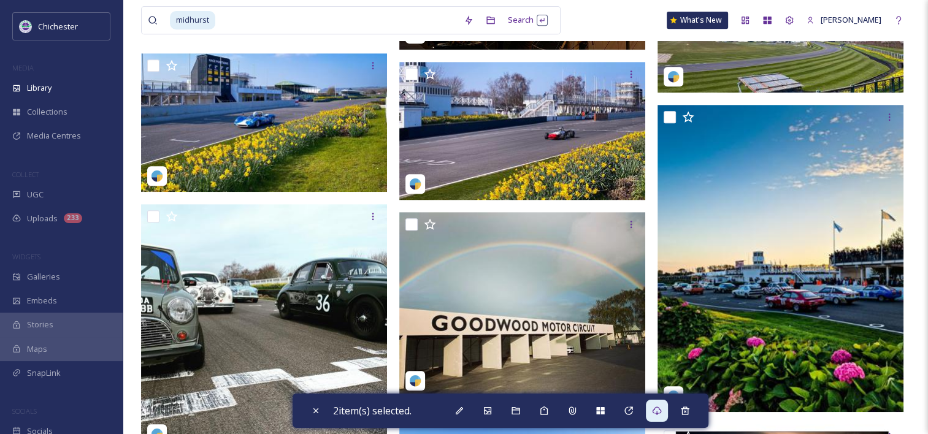
scroll to position [594, 0]
